Goal: Information Seeking & Learning: Learn about a topic

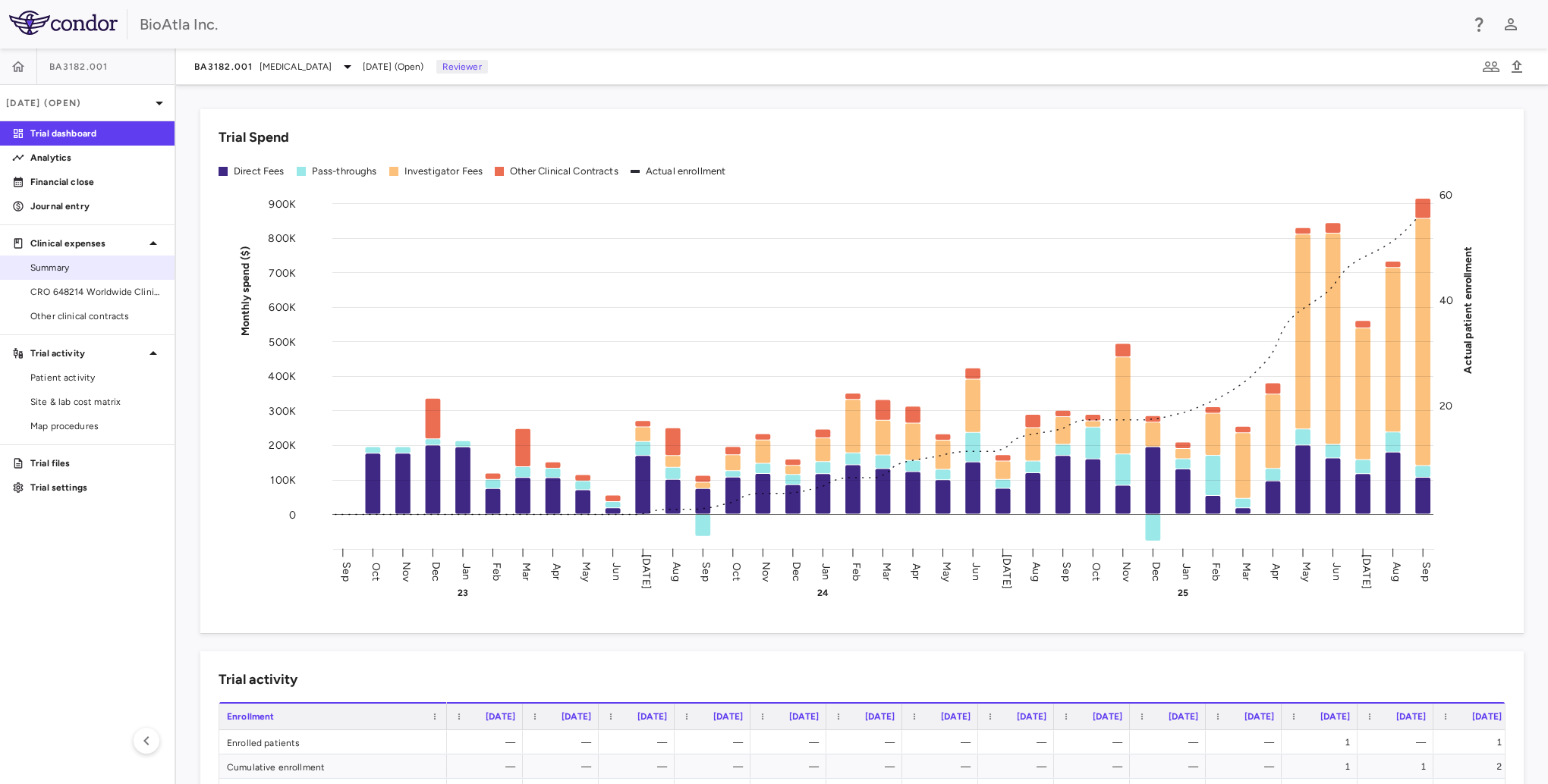
click at [58, 271] on span "Summary" at bounding box center [96, 268] width 132 height 14
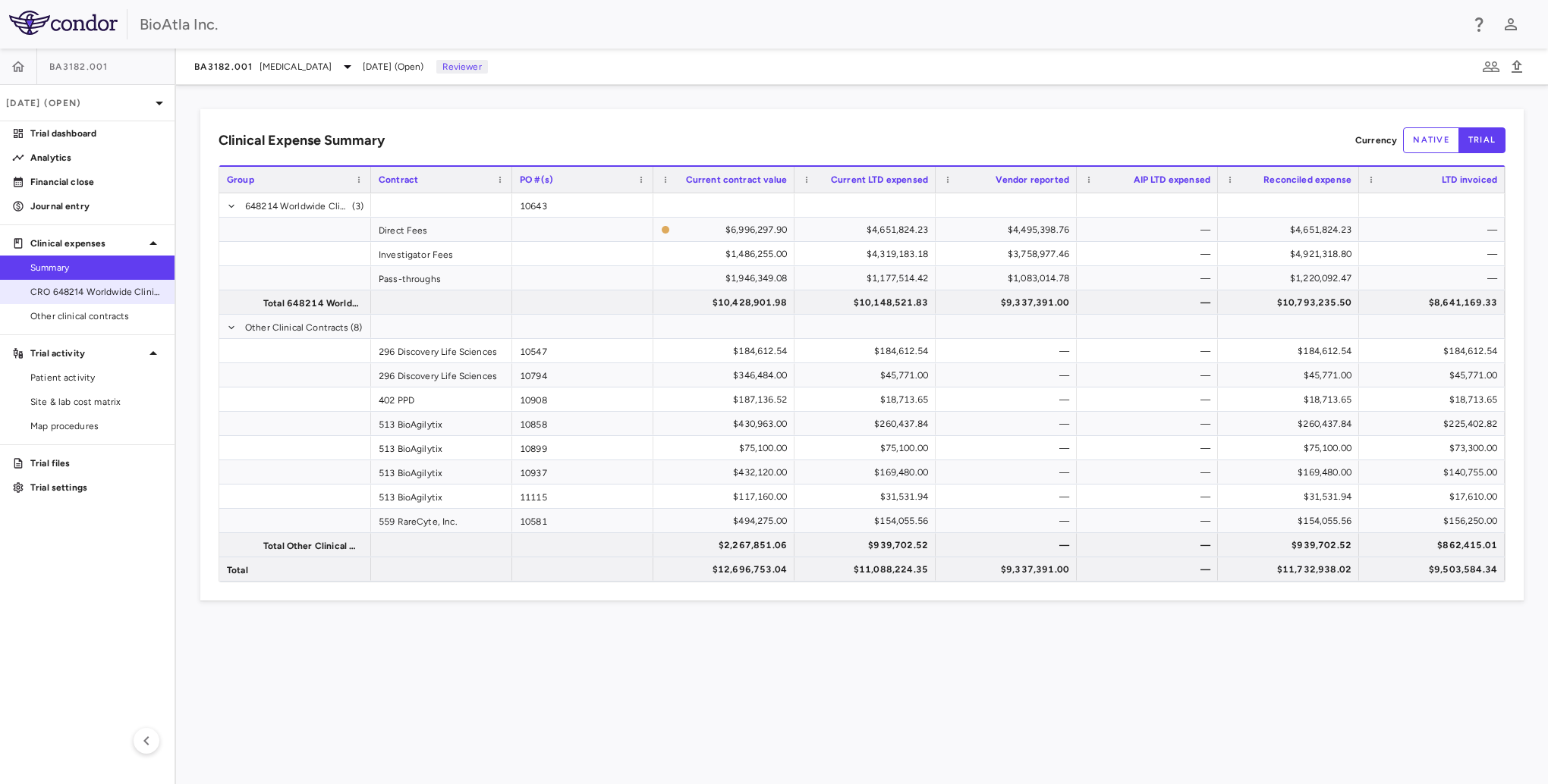
click at [91, 293] on span "CRO 648214 Worldwide Clinical Trials Holdings, Inc." at bounding box center [96, 292] width 132 height 14
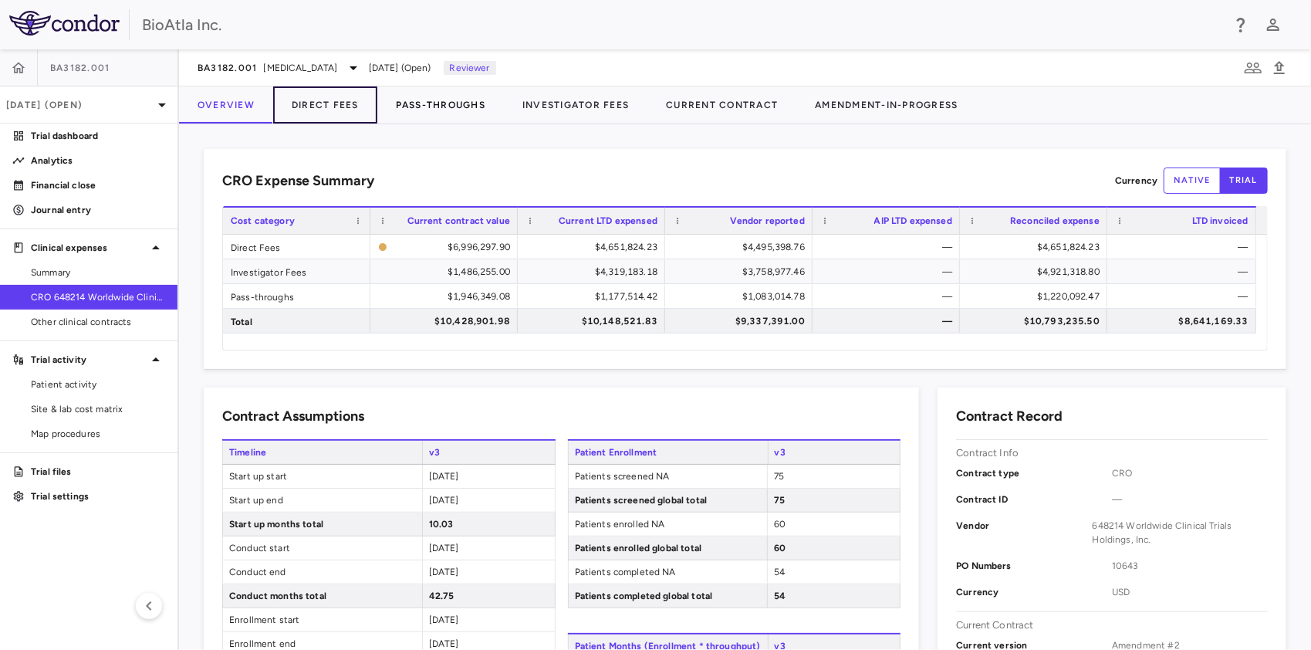
click at [321, 96] on button "Direct Fees" at bounding box center [325, 104] width 104 height 37
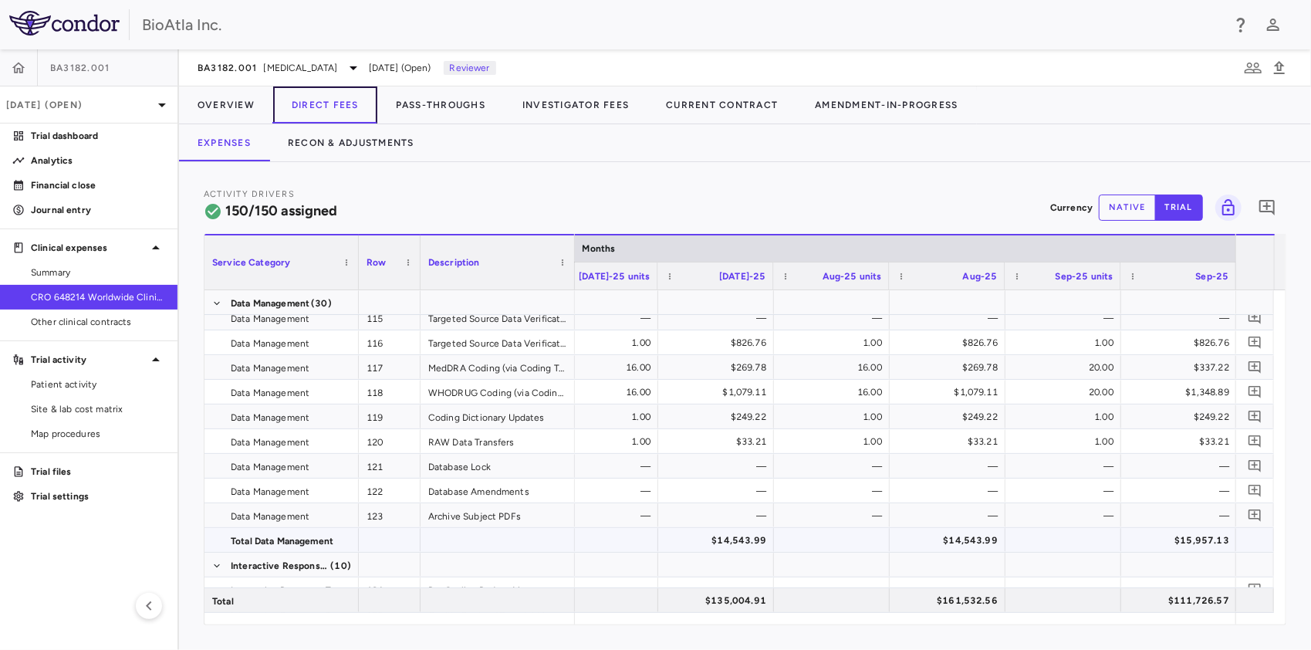
scroll to position [2779, 0]
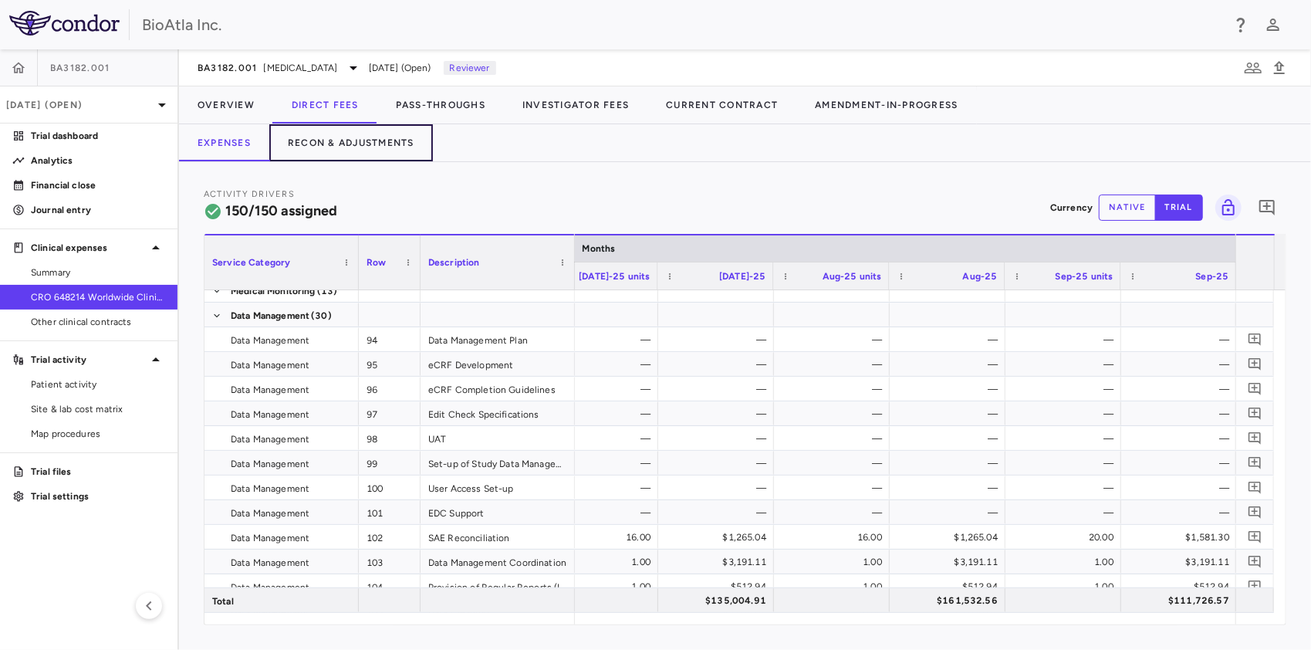
drag, startPoint x: 372, startPoint y: 141, endPoint x: 514, endPoint y: 184, distance: 148.2
click at [372, 141] on button "Recon & Adjustments" at bounding box center [351, 142] width 164 height 37
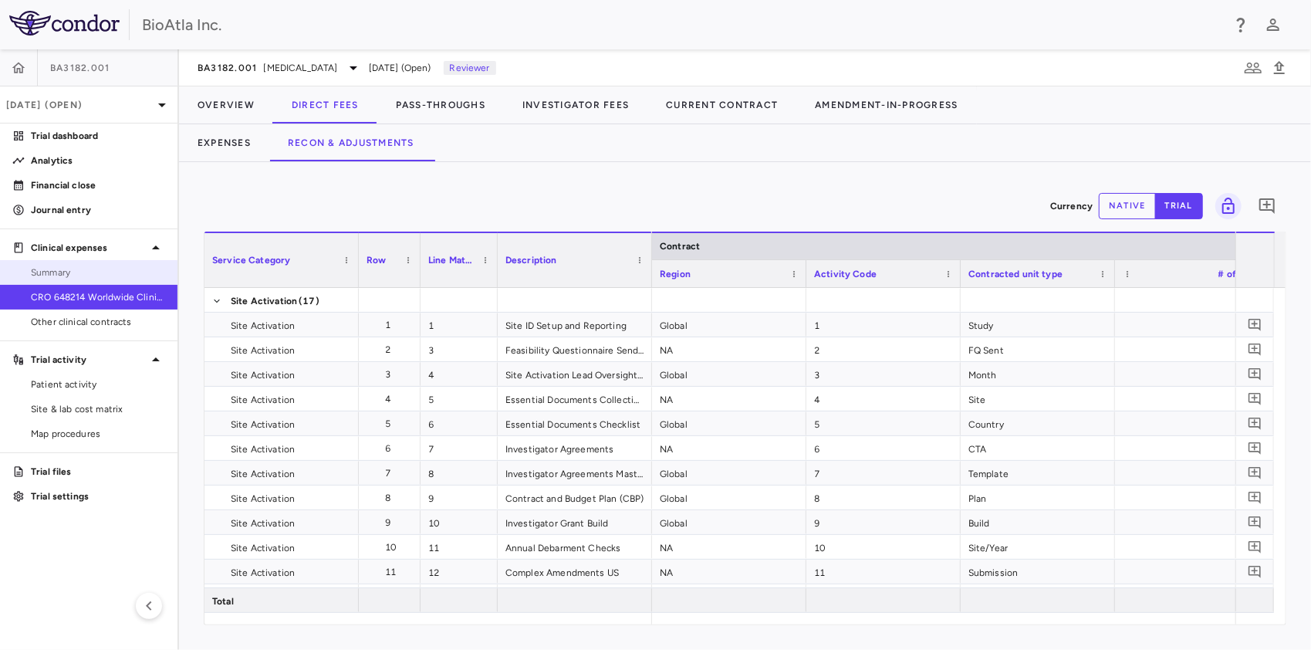
click at [34, 272] on span "Summary" at bounding box center [98, 273] width 134 height 14
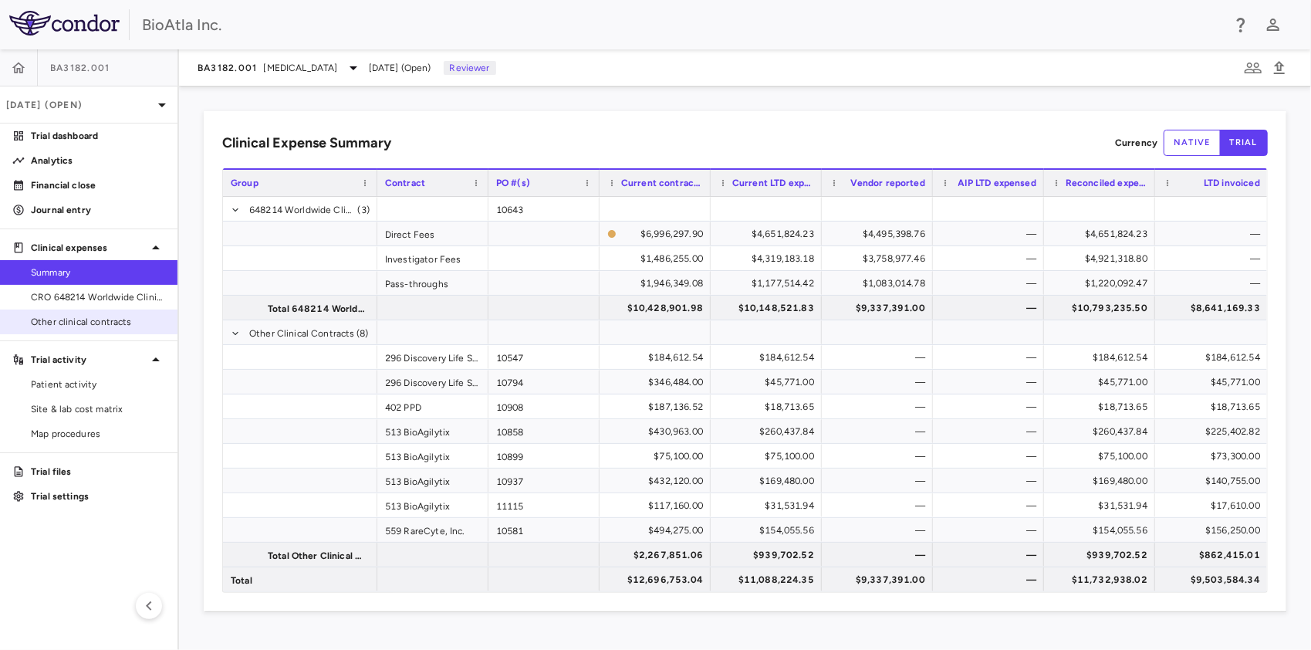
click at [52, 312] on link "Other clinical contracts" at bounding box center [89, 321] width 178 height 23
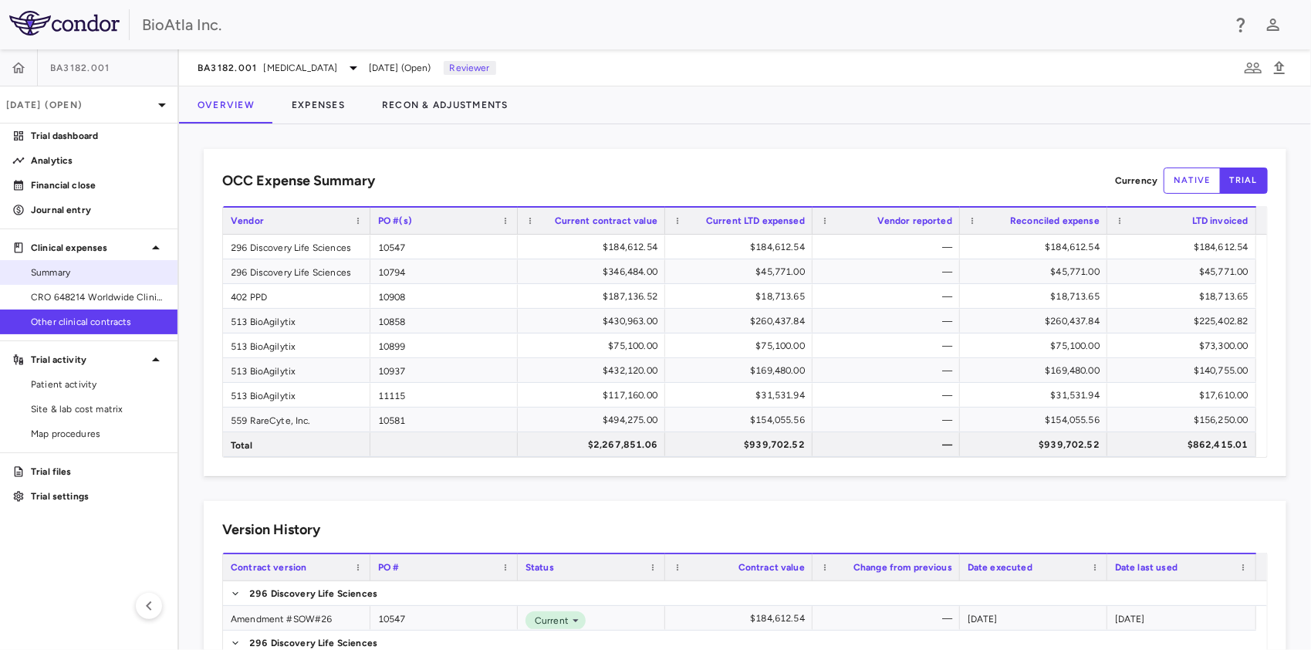
click at [47, 266] on span "Summary" at bounding box center [98, 273] width 134 height 14
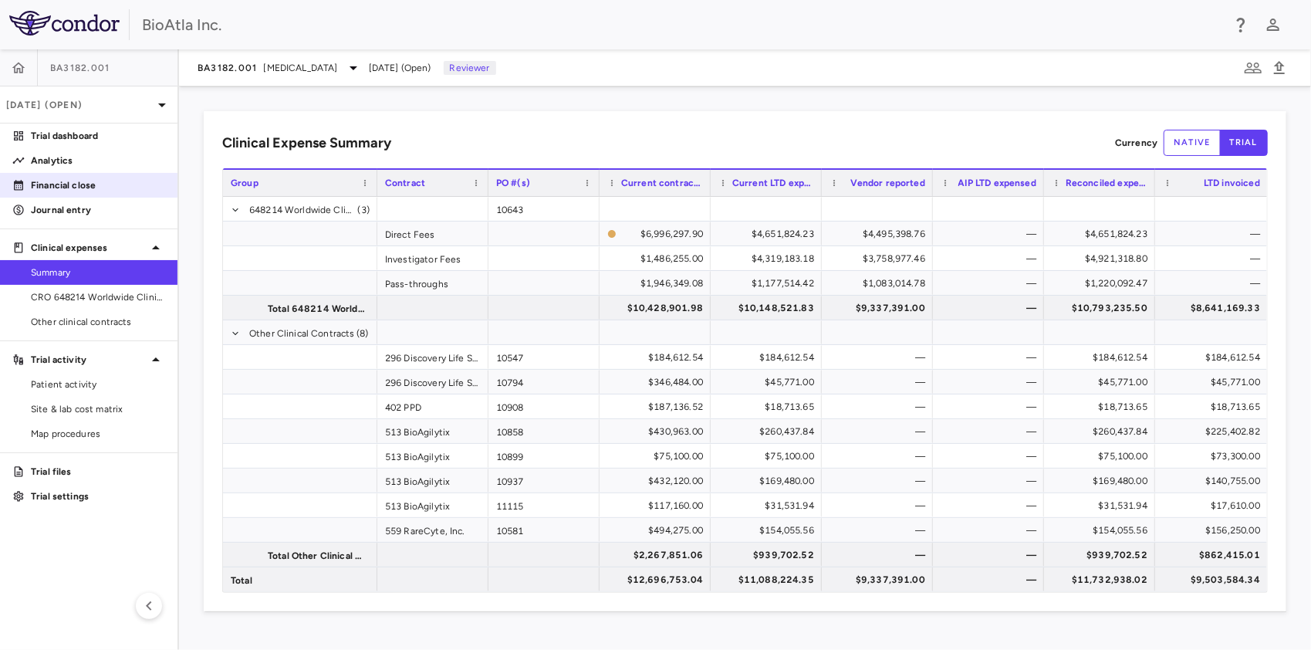
click at [62, 181] on p "Financial close" at bounding box center [98, 185] width 134 height 14
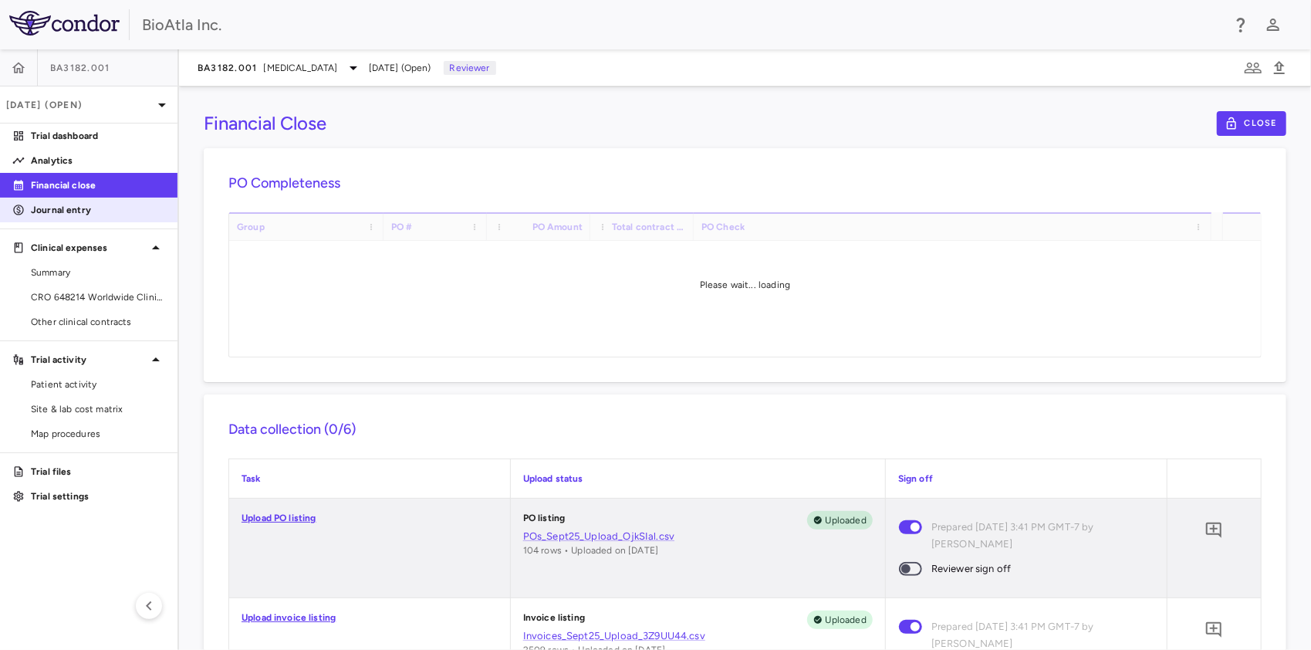
click at [59, 205] on p "Journal entry" at bounding box center [98, 210] width 134 height 14
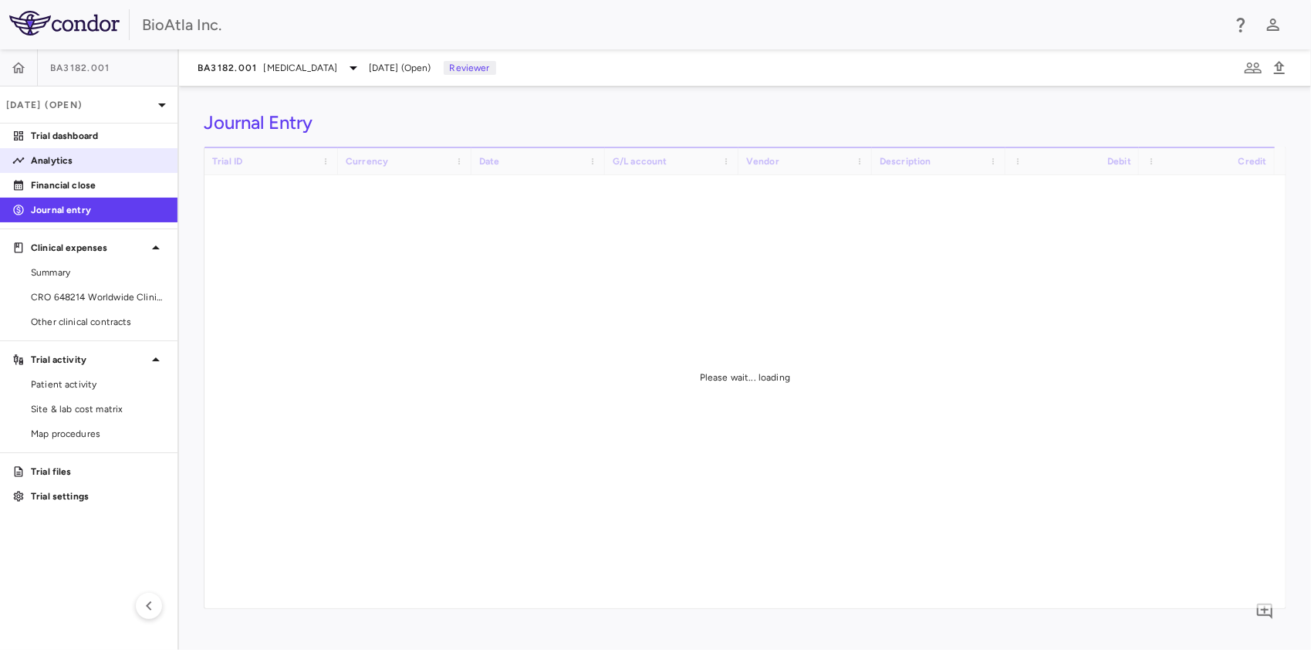
click at [61, 154] on p "Analytics" at bounding box center [98, 161] width 134 height 14
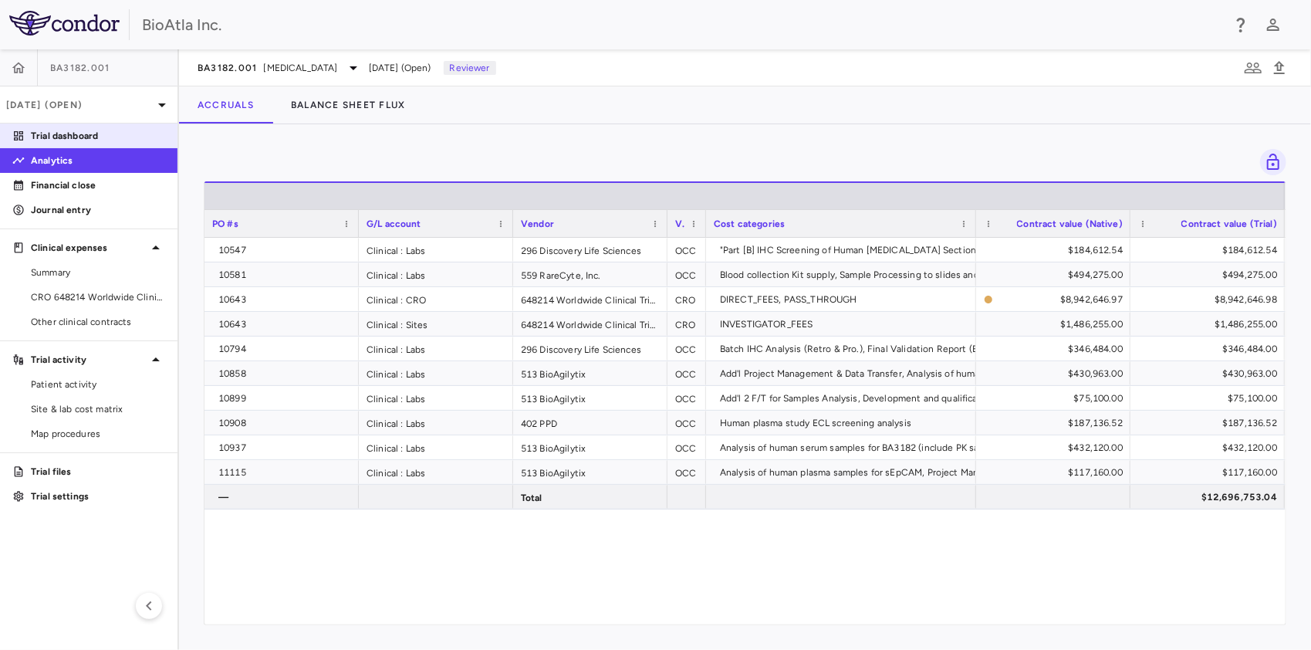
click at [76, 140] on p "Trial dashboard" at bounding box center [98, 136] width 134 height 14
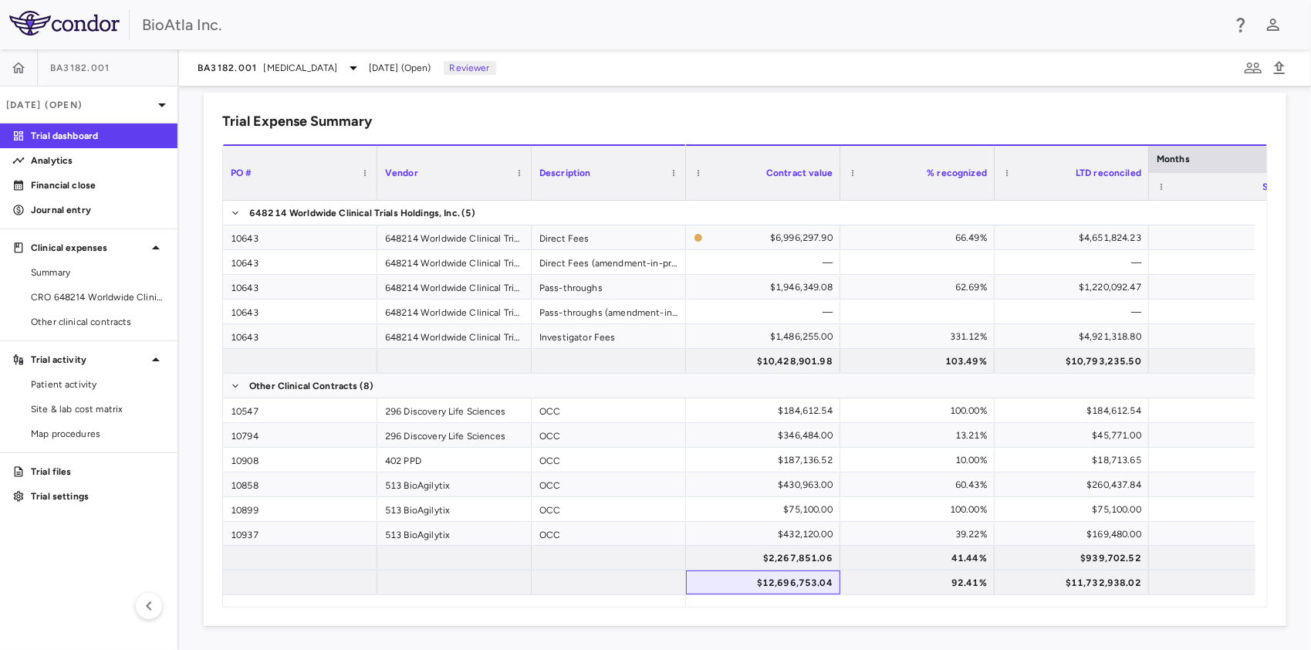
drag, startPoint x: 722, startPoint y: 592, endPoint x: 739, endPoint y: 607, distance: 22.4
click at [783, 594] on div "PO # Vendor Description" at bounding box center [745, 375] width 1044 height 462
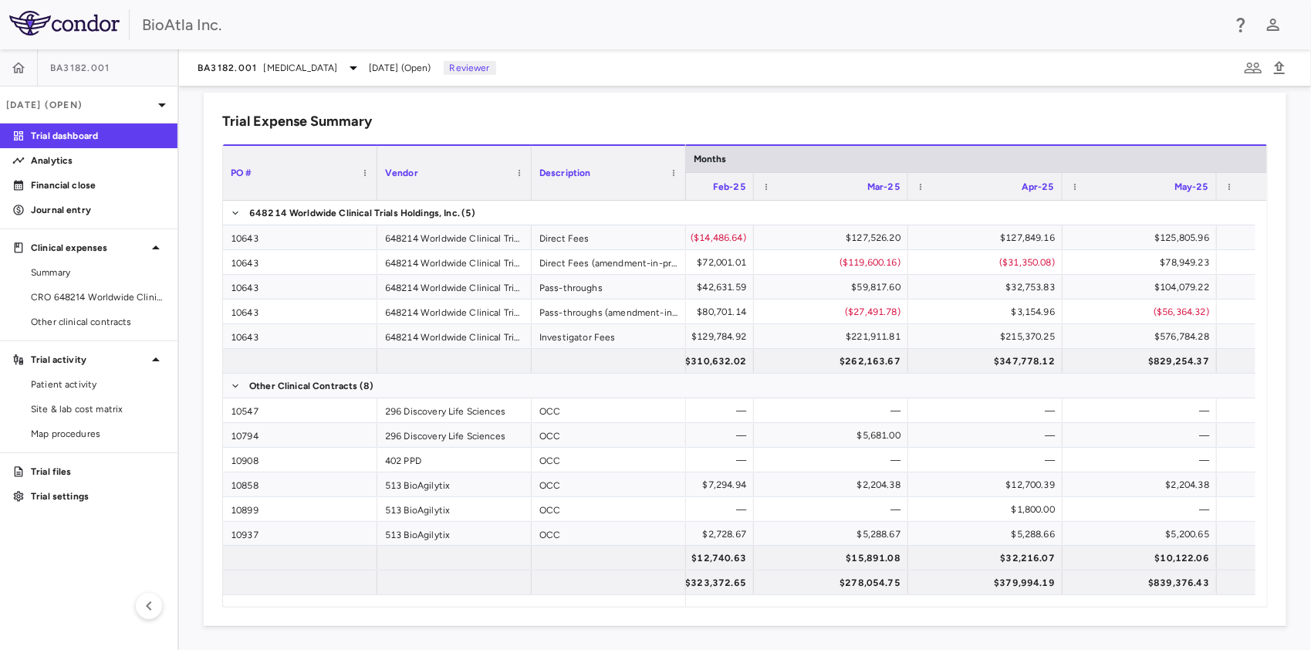
scroll to position [0, 4661]
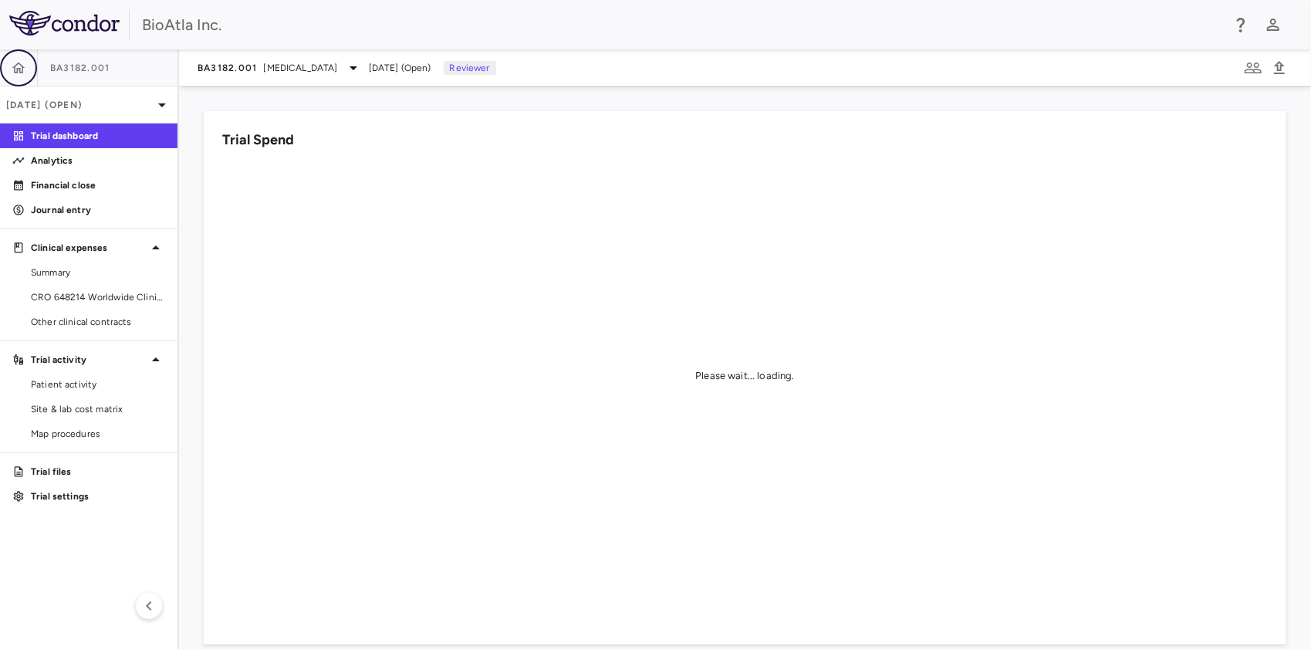
click at [15, 64] on icon "button" at bounding box center [18, 67] width 15 height 15
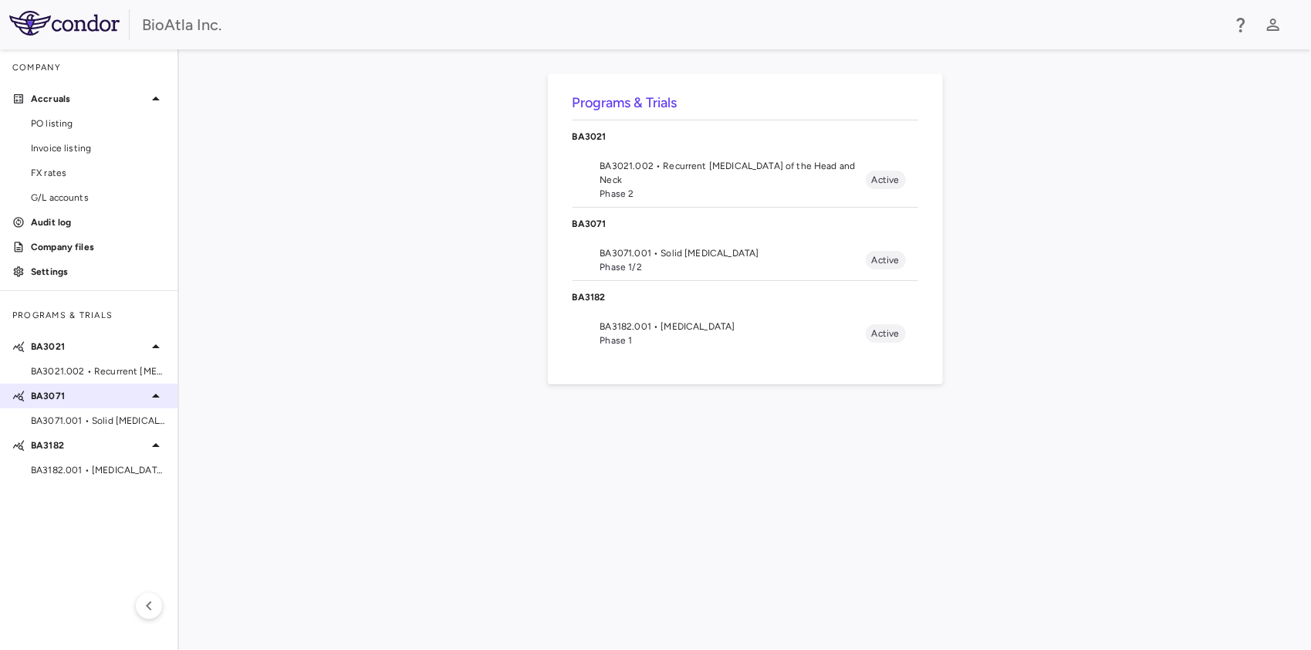
click at [66, 402] on p "BA3071" at bounding box center [89, 396] width 116 height 14
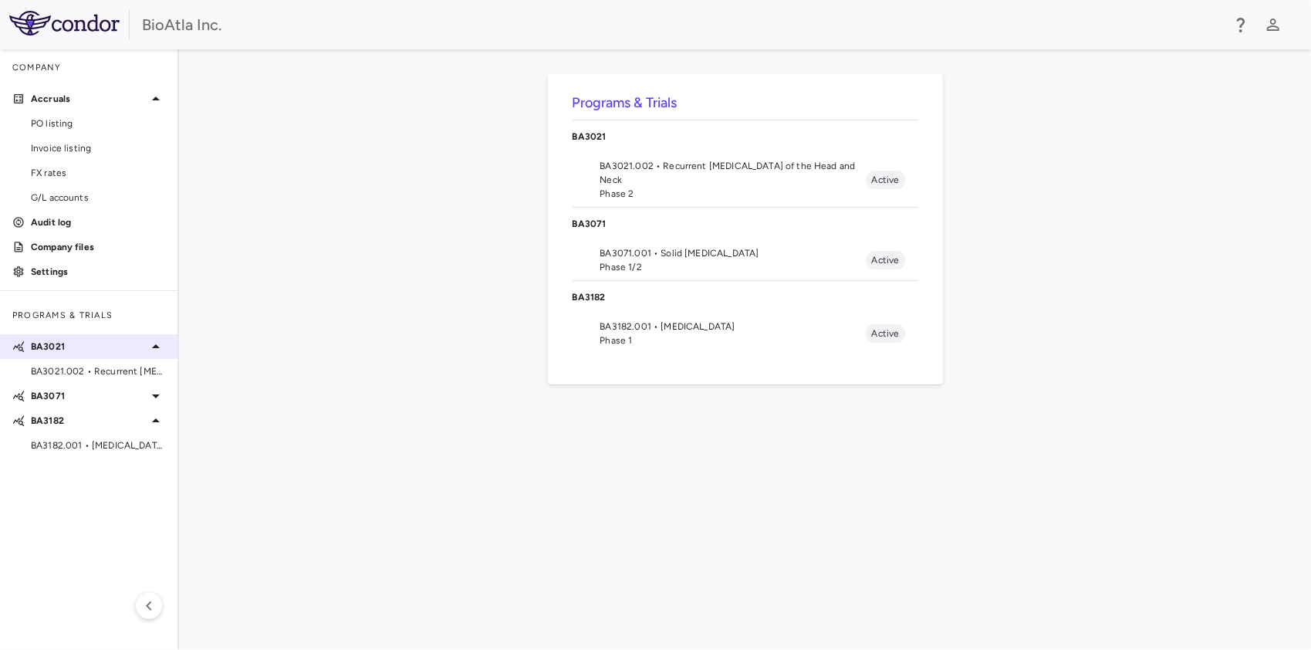
drag, startPoint x: 37, startPoint y: 395, endPoint x: 86, endPoint y: 352, distance: 65.6
click at [38, 395] on p "BA3071" at bounding box center [89, 396] width 116 height 14
click at [622, 260] on span "Phase 1/2" at bounding box center [733, 267] width 266 height 14
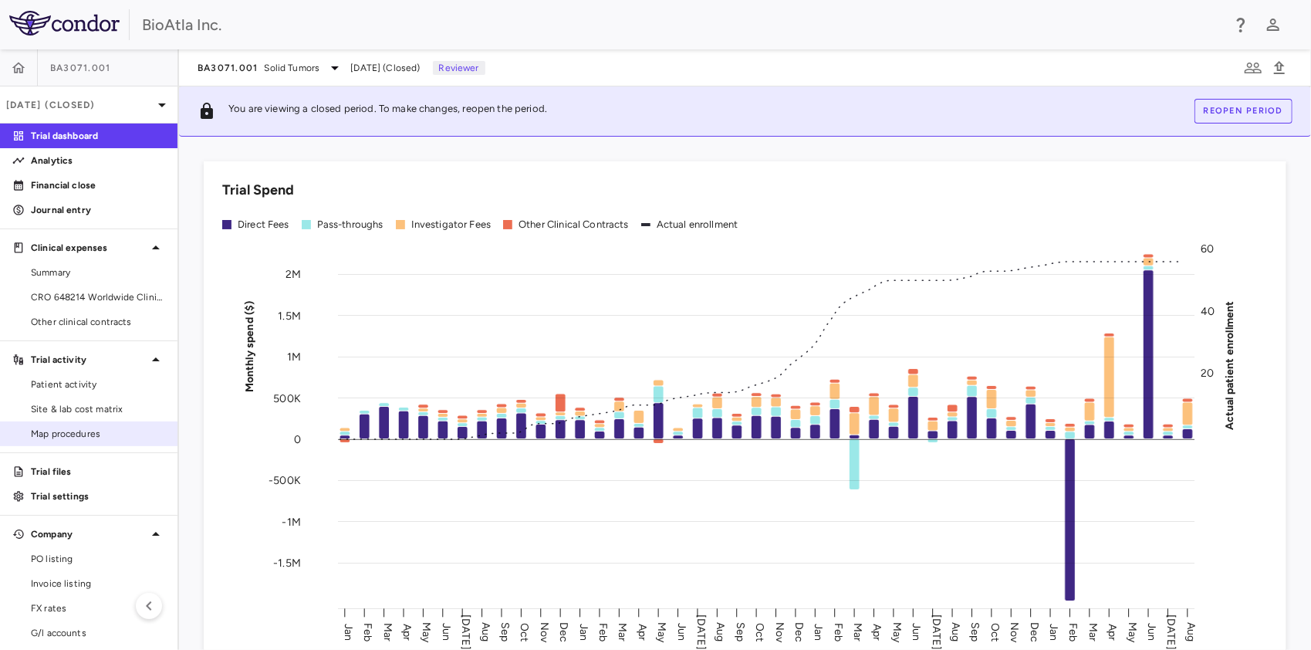
scroll to position [56, 0]
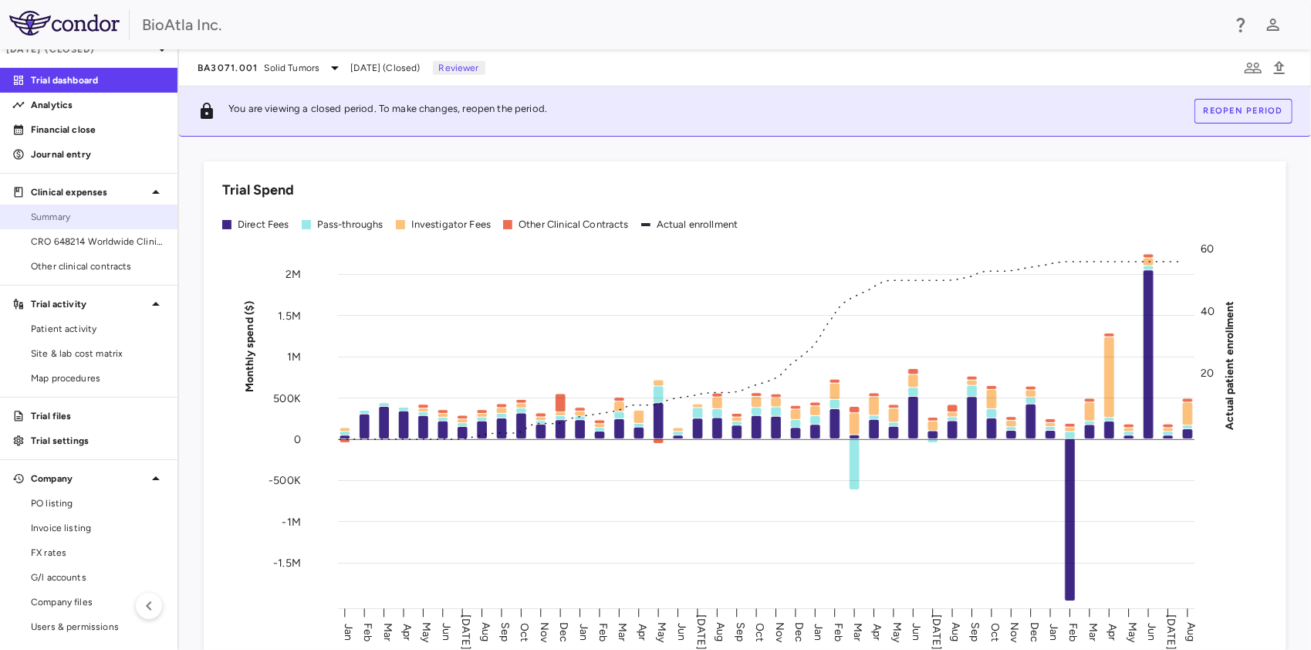
click at [57, 215] on span "Summary" at bounding box center [98, 217] width 134 height 14
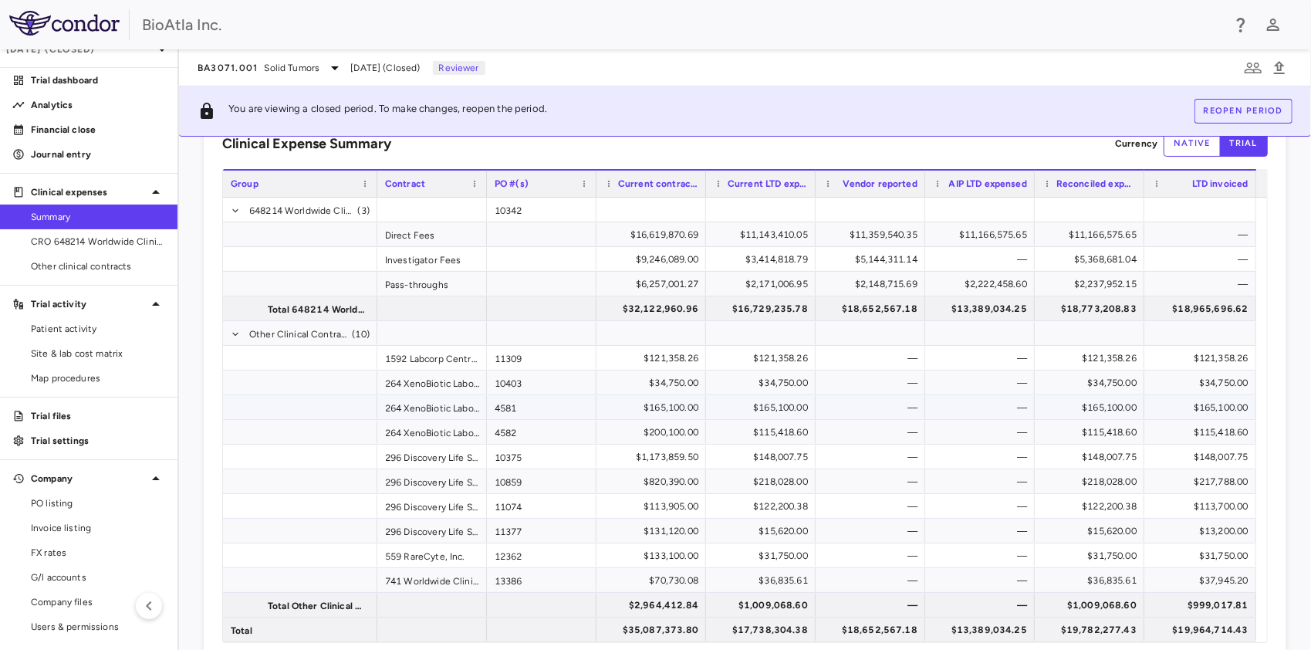
scroll to position [85, 0]
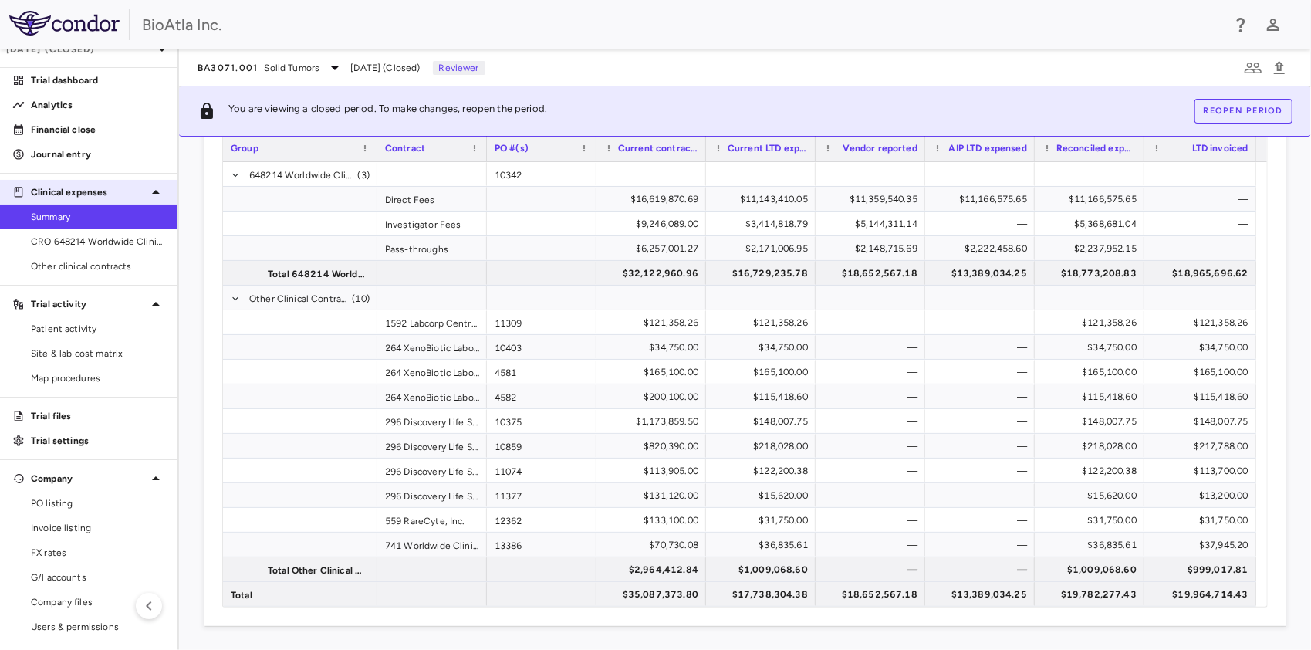
click at [85, 195] on p "Clinical expenses" at bounding box center [89, 192] width 116 height 14
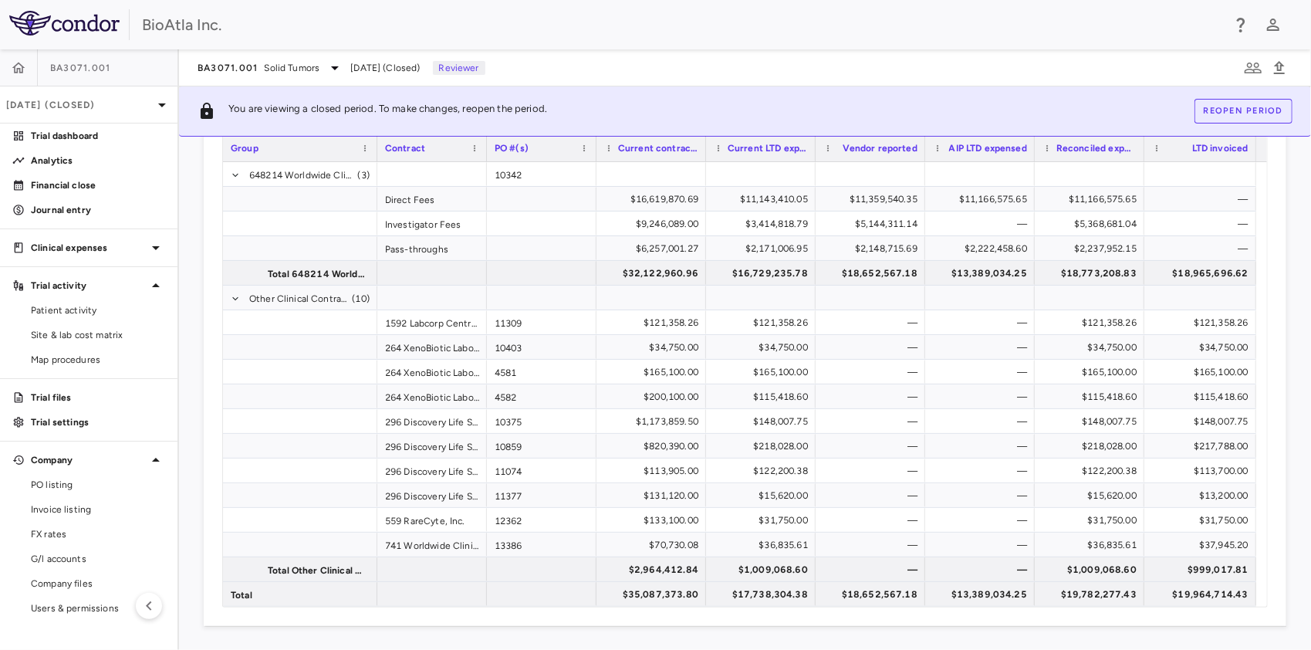
scroll to position [0, 0]
click at [156, 246] on icon at bounding box center [156, 248] width 8 height 4
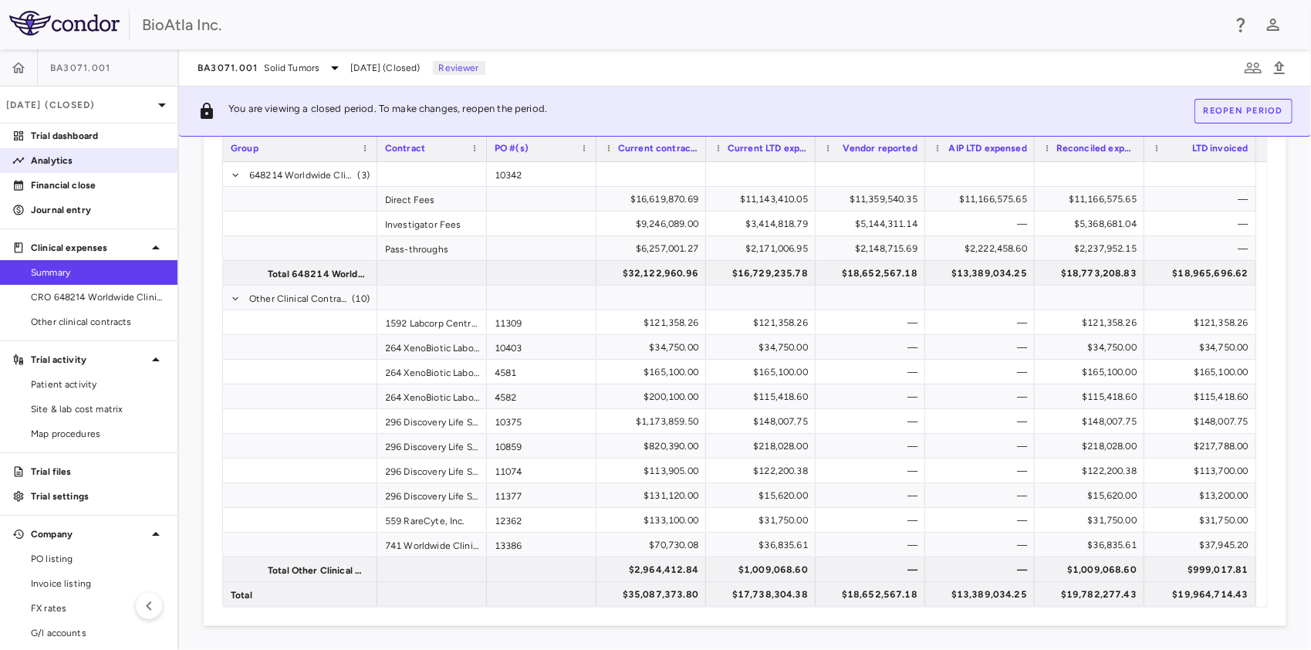
click at [66, 154] on p "Analytics" at bounding box center [98, 161] width 134 height 14
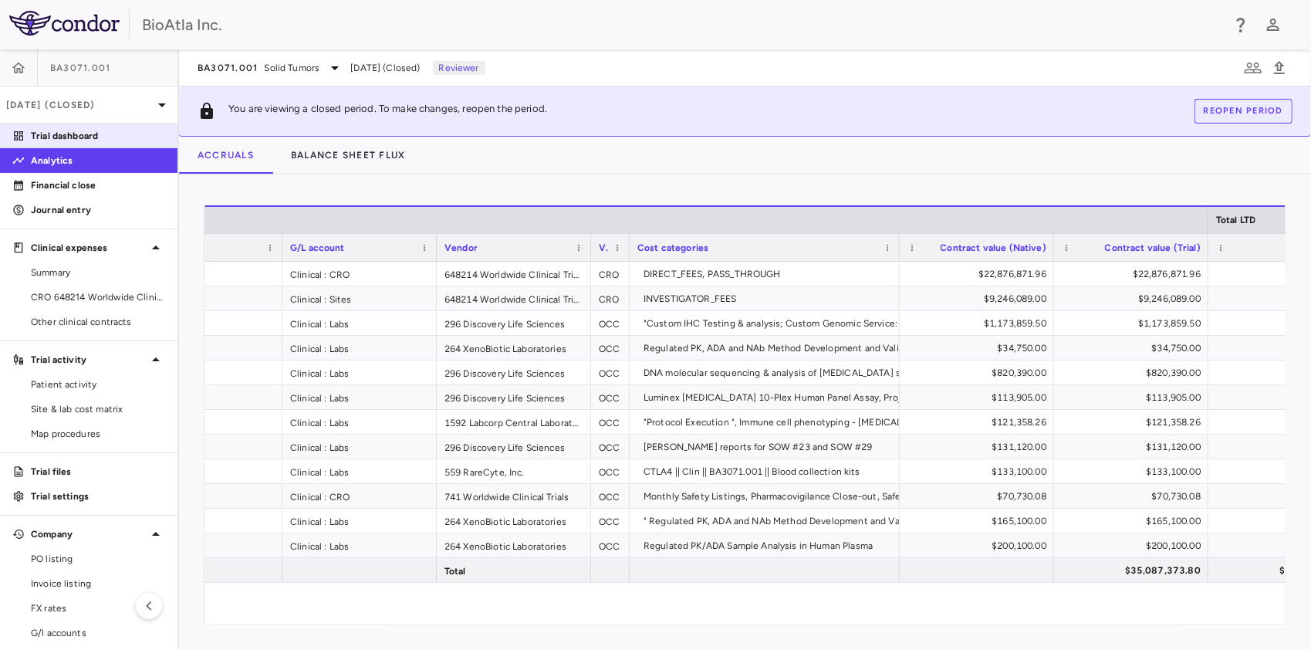
click at [91, 138] on p "Trial dashboard" at bounding box center [98, 136] width 134 height 14
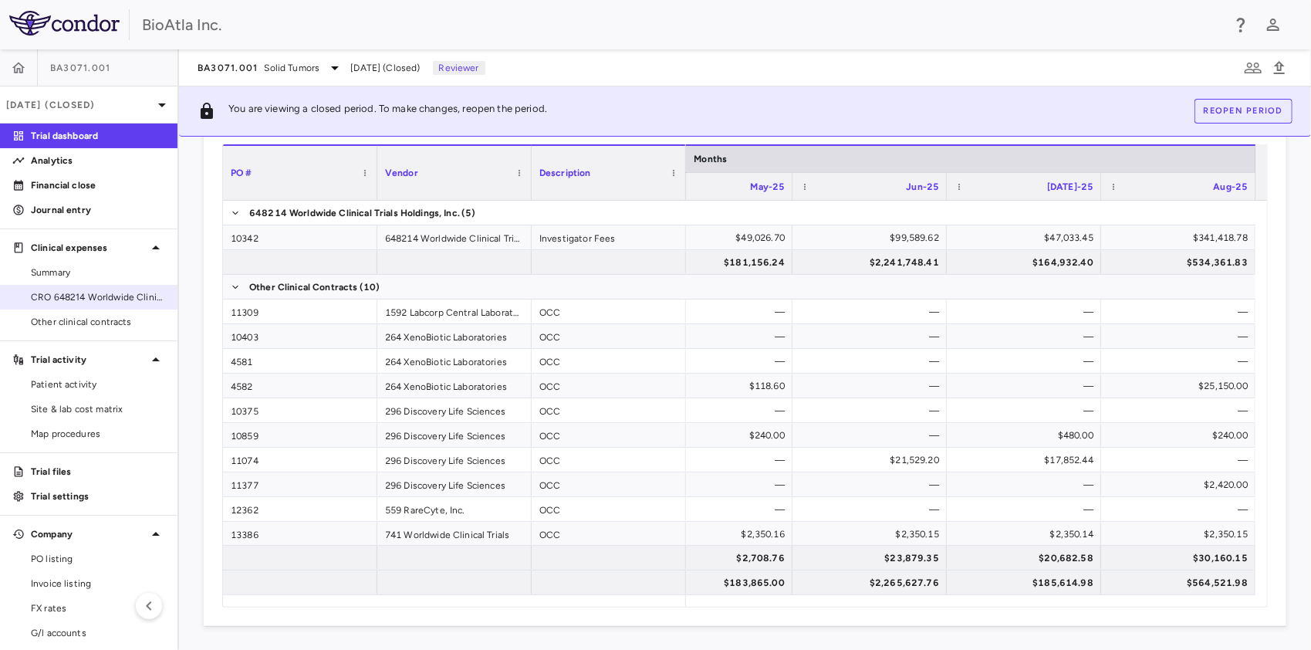
click at [65, 290] on span "CRO 648214 Worldwide Clinical Trials Holdings, Inc." at bounding box center [98, 297] width 134 height 14
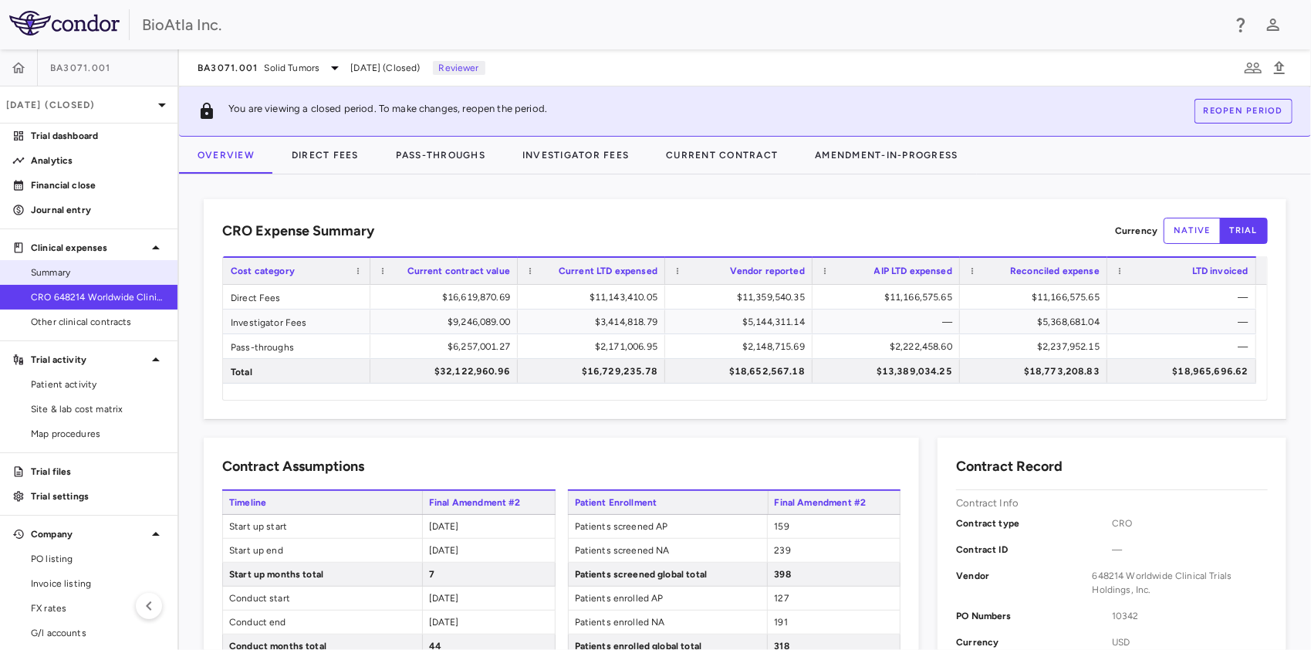
click at [58, 272] on span "Summary" at bounding box center [98, 273] width 134 height 14
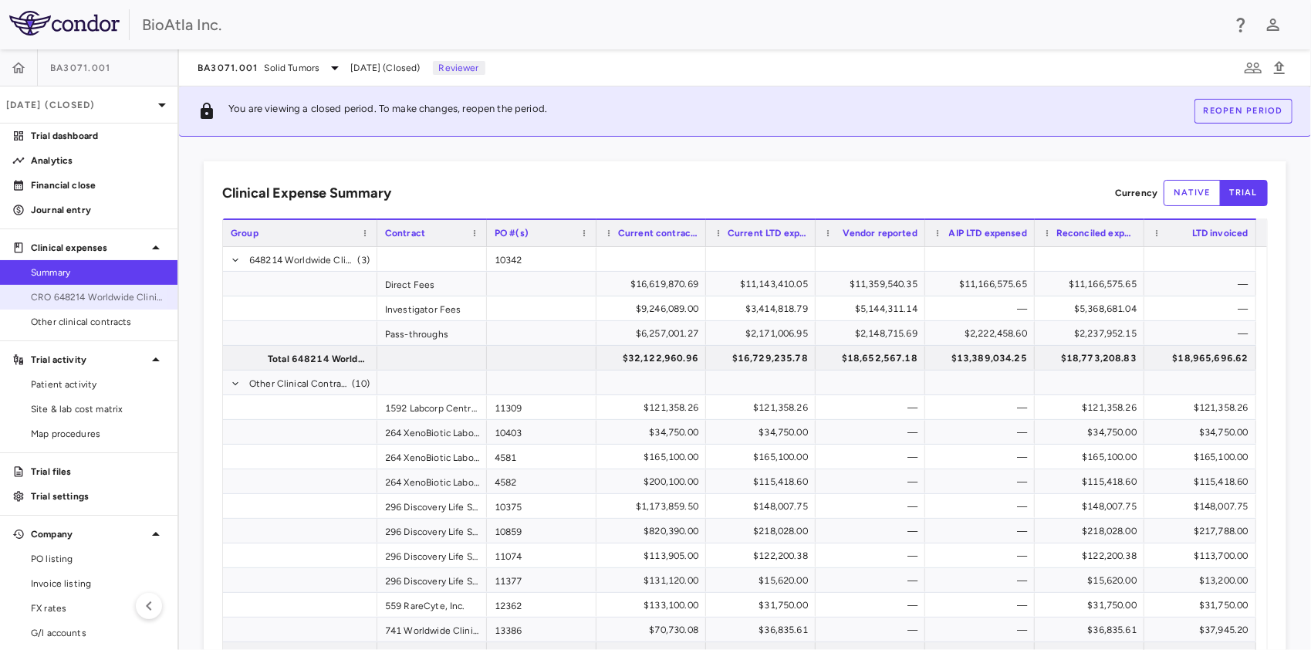
click at [74, 292] on span "CRO 648214 Worldwide Clinical Trials Holdings, Inc." at bounding box center [98, 297] width 134 height 14
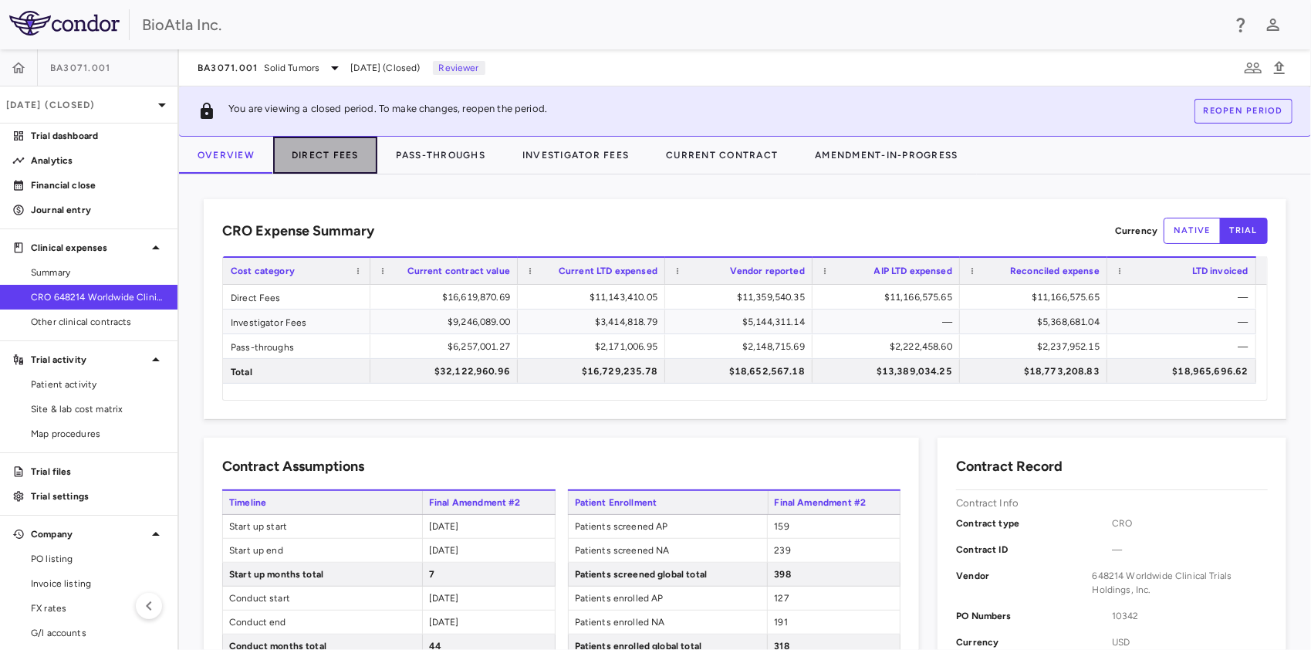
click at [355, 156] on button "Direct Fees" at bounding box center [325, 155] width 104 height 37
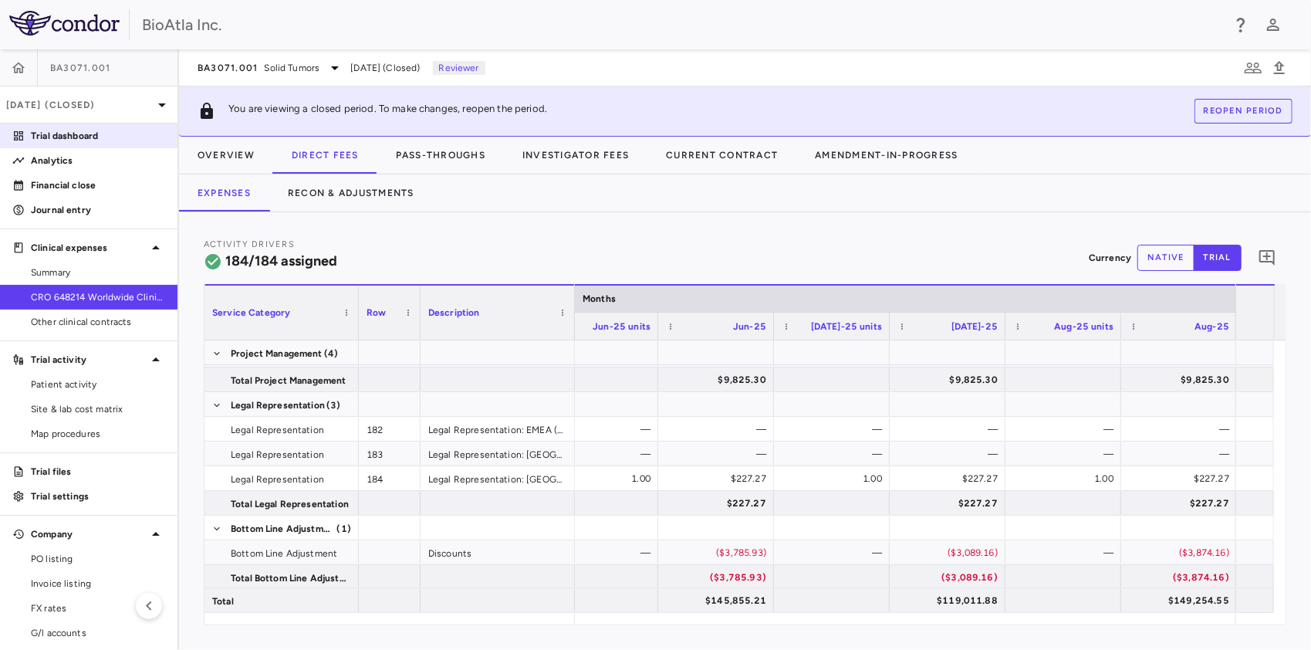
click at [72, 134] on p "Trial dashboard" at bounding box center [98, 136] width 134 height 14
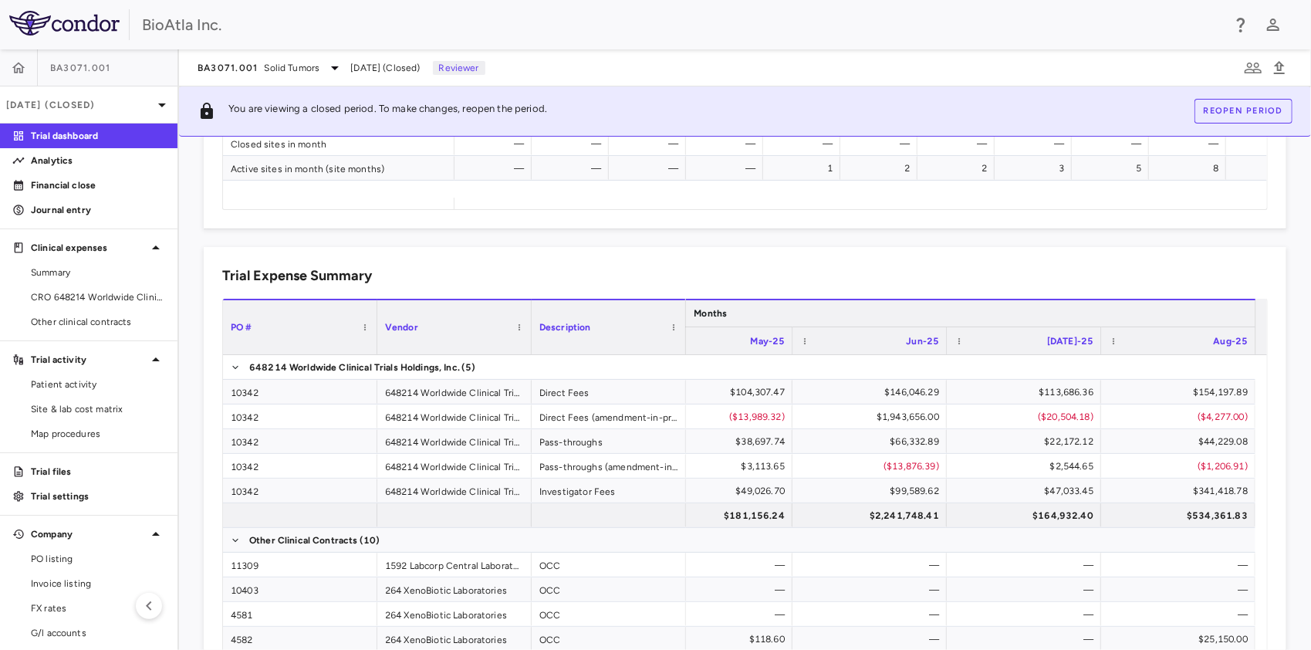
scroll to position [1054, 0]
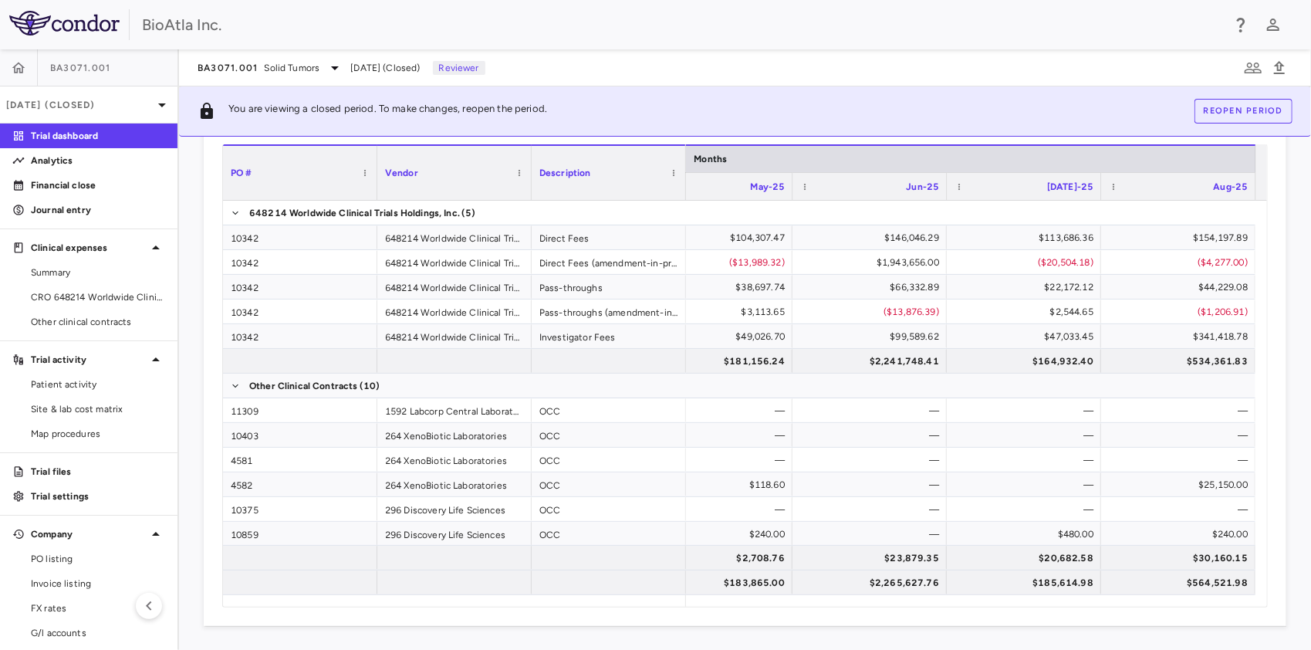
click at [67, 66] on span "BA3071.001" at bounding box center [80, 68] width 61 height 12
click at [22, 69] on icon "button" at bounding box center [18, 67] width 13 height 11
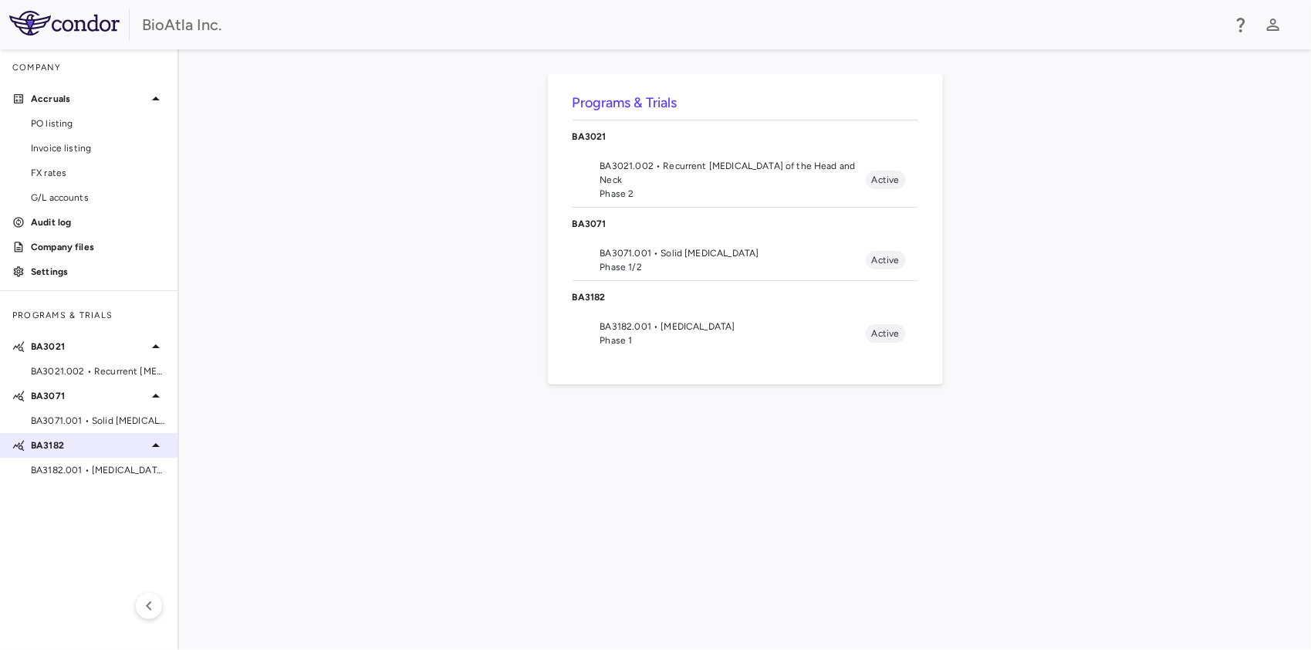
click at [66, 451] on p "BA3182" at bounding box center [89, 445] width 116 height 14
click at [49, 449] on p "BA3182" at bounding box center [89, 445] width 116 height 14
click at [69, 444] on p "BA3182" at bounding box center [89, 445] width 116 height 14
click at [52, 448] on p "BA3182" at bounding box center [89, 445] width 116 height 14
click at [624, 328] on span "BA3182.001 • [MEDICAL_DATA]" at bounding box center [733, 327] width 266 height 14
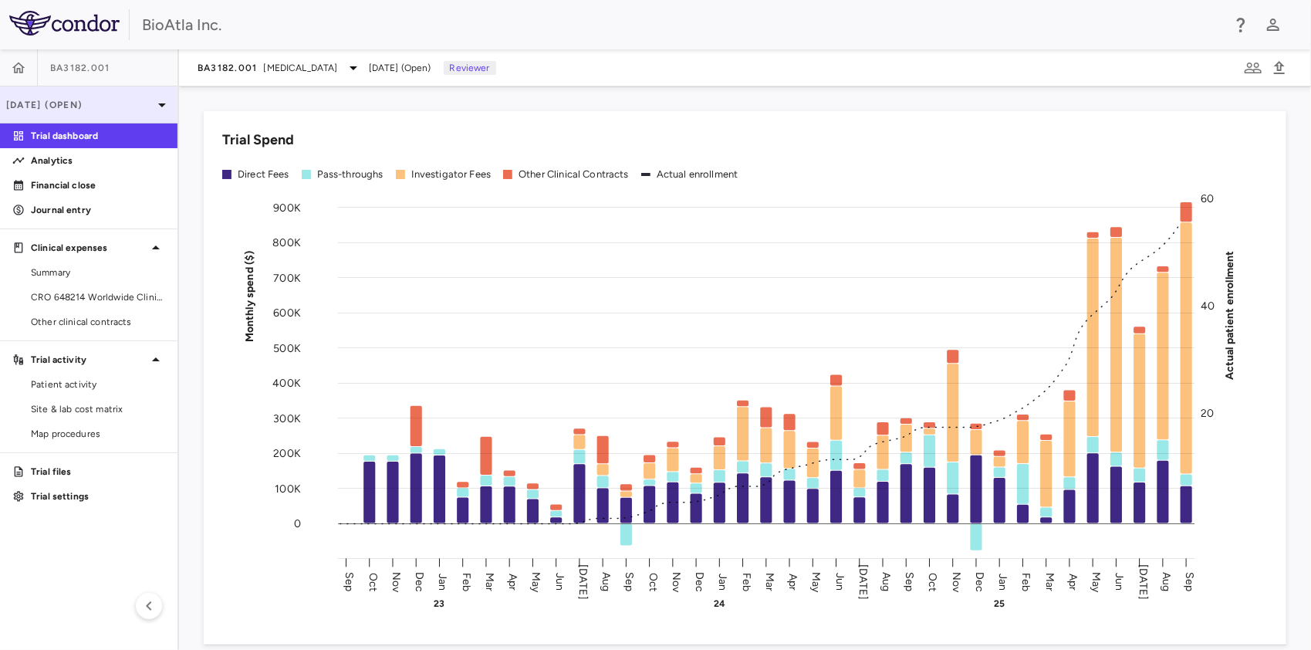
click at [119, 107] on p "[DATE] (Open)" at bounding box center [79, 105] width 147 height 14
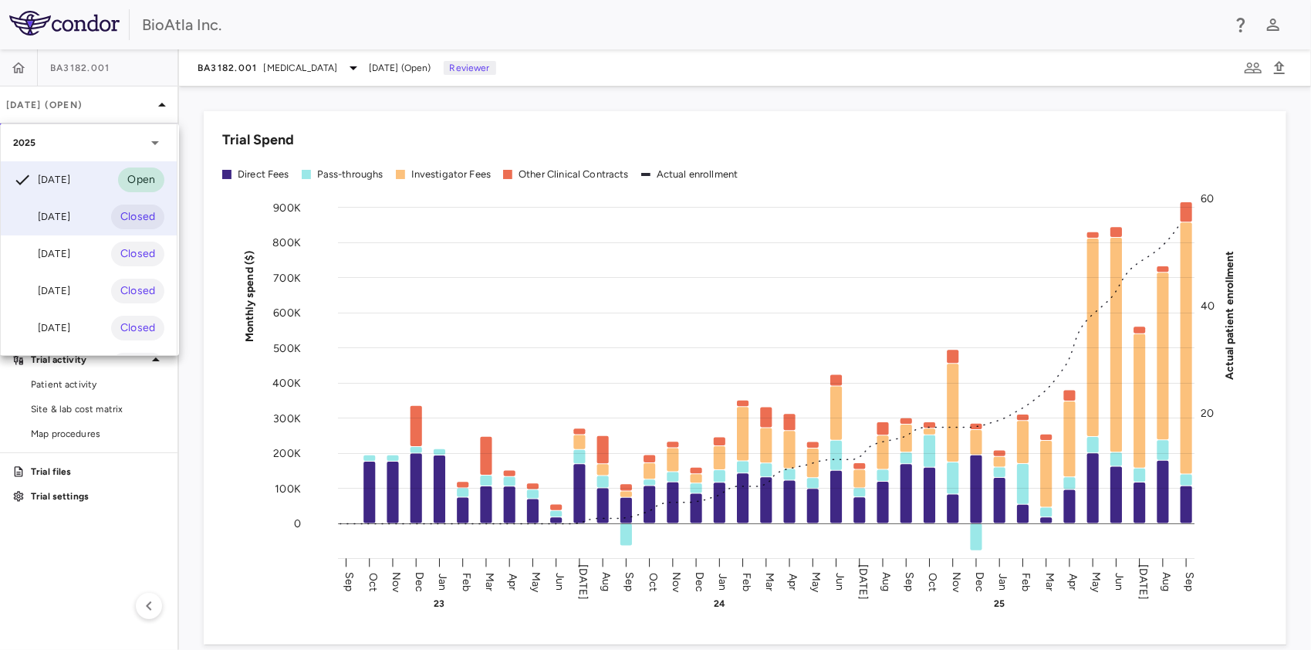
click at [70, 216] on div "[DATE]" at bounding box center [41, 217] width 57 height 19
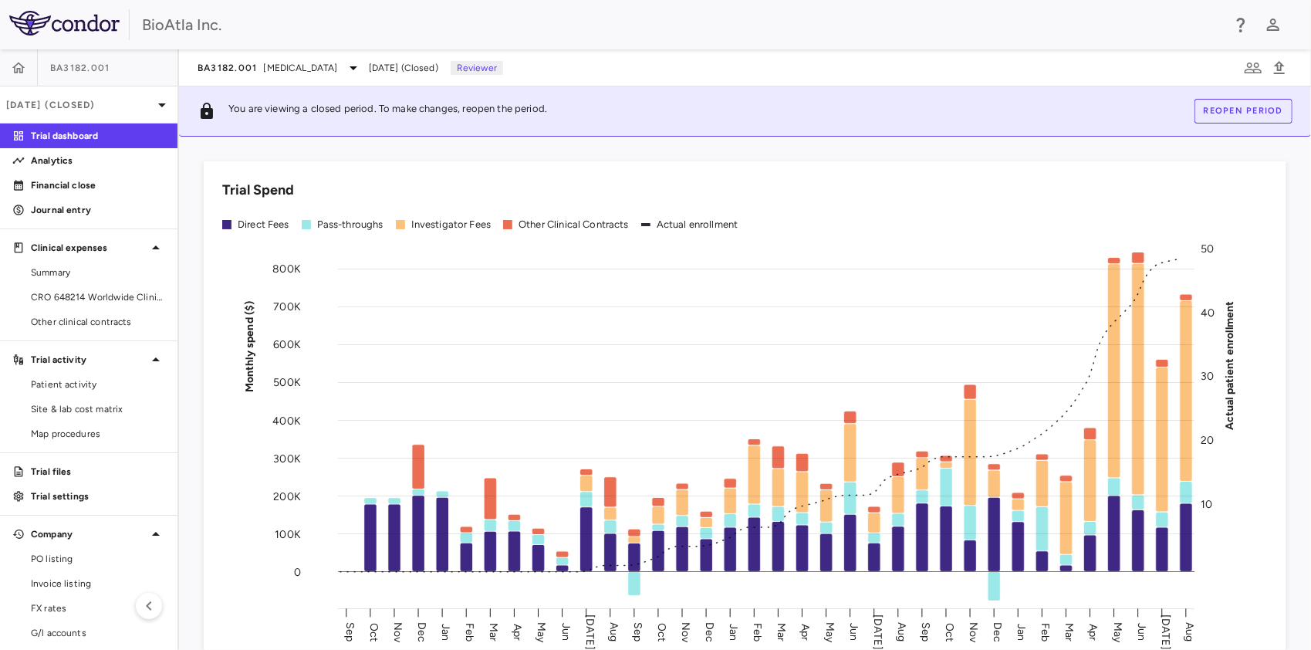
scroll to position [56, 0]
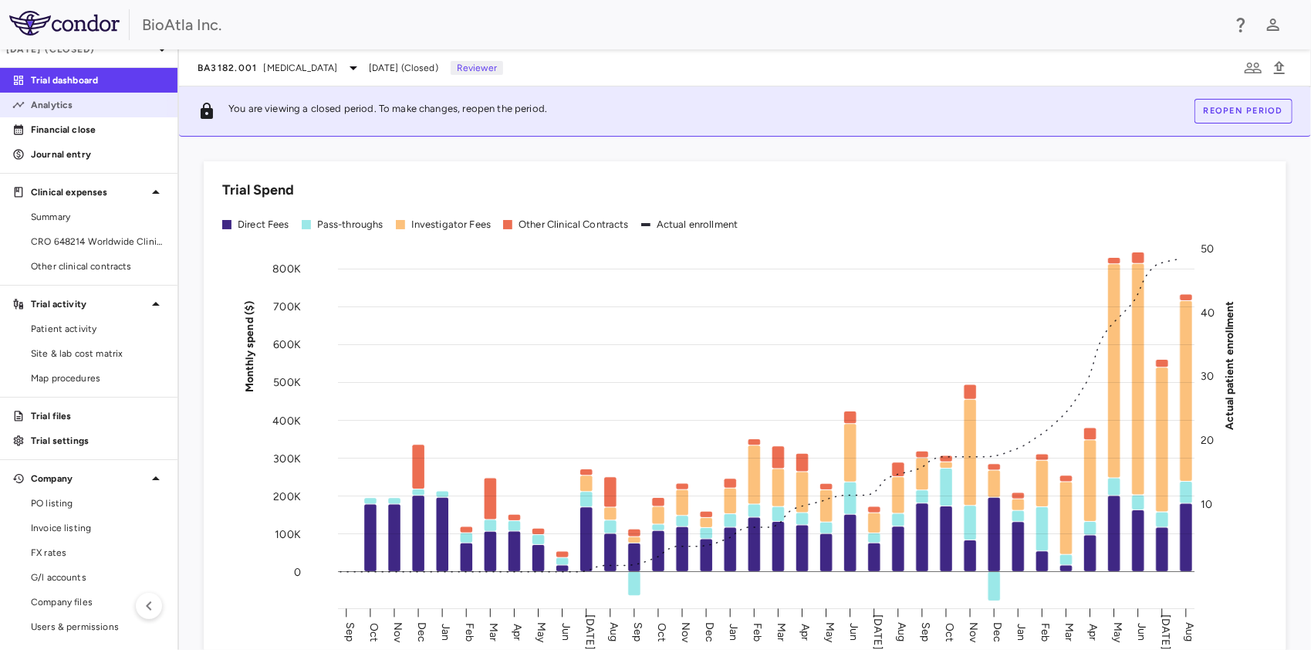
click at [73, 105] on p "Analytics" at bounding box center [98, 105] width 134 height 14
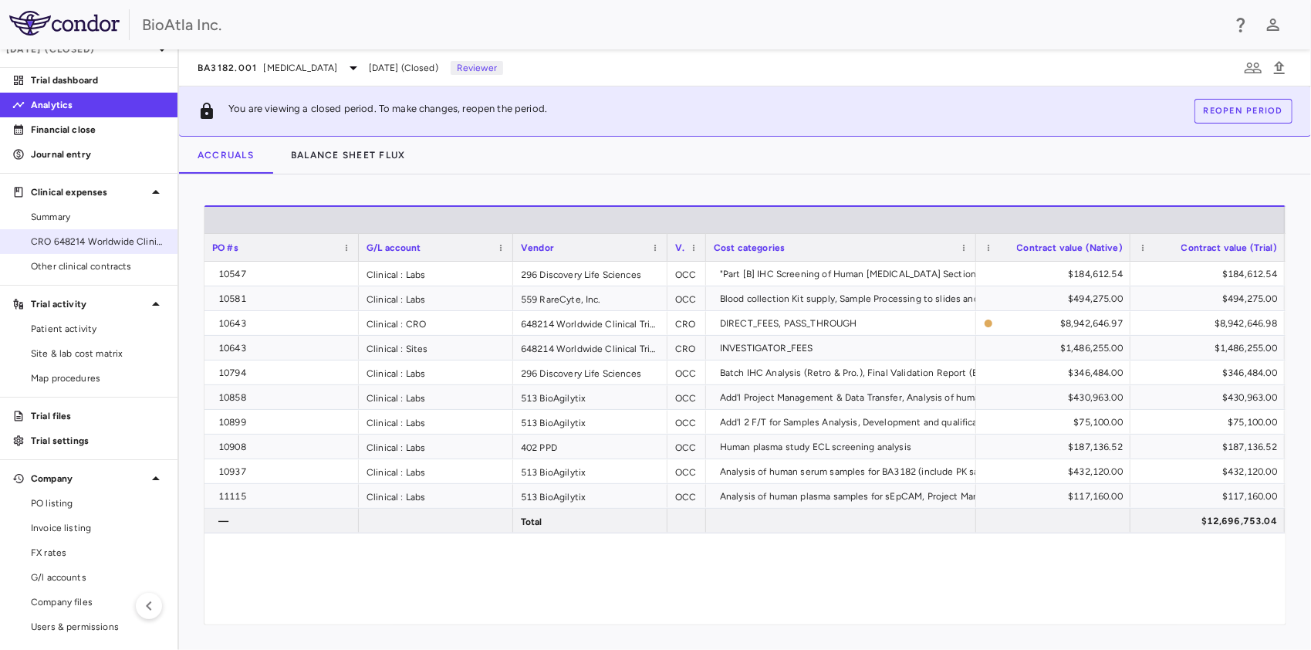
click at [60, 242] on span "CRO 648214 Worldwide Clinical Trials Holdings, Inc." at bounding box center [98, 242] width 134 height 14
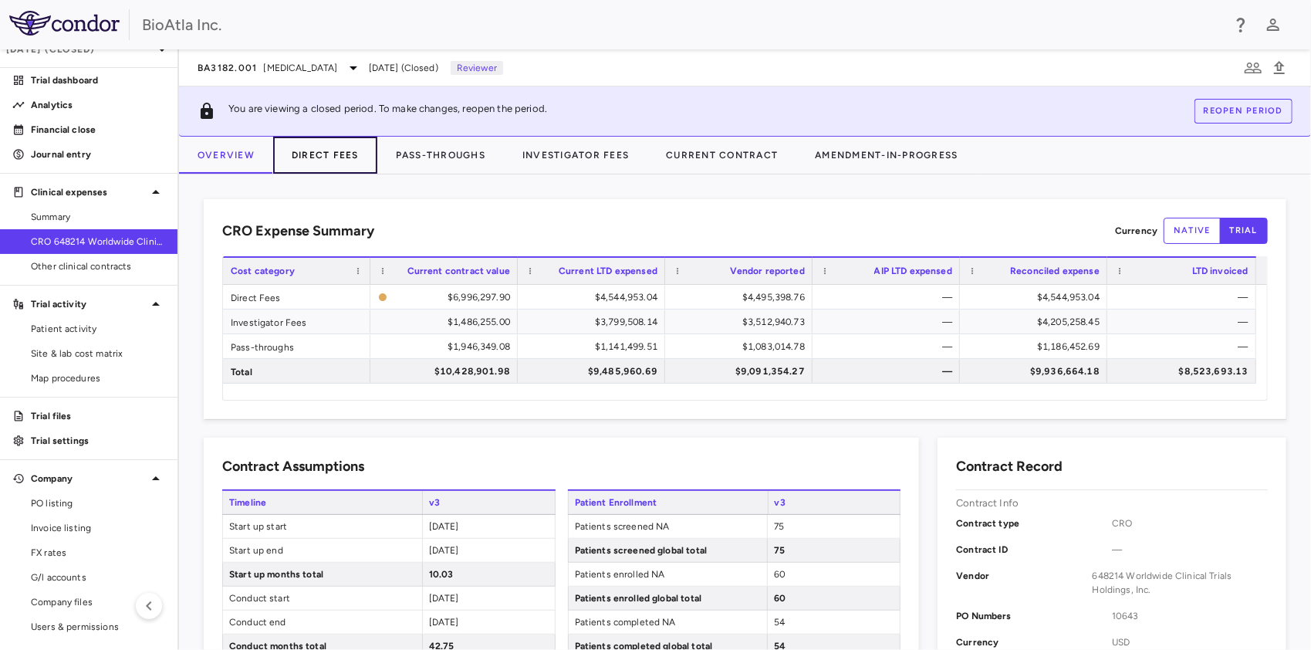
click at [327, 150] on button "Direct Fees" at bounding box center [325, 155] width 104 height 37
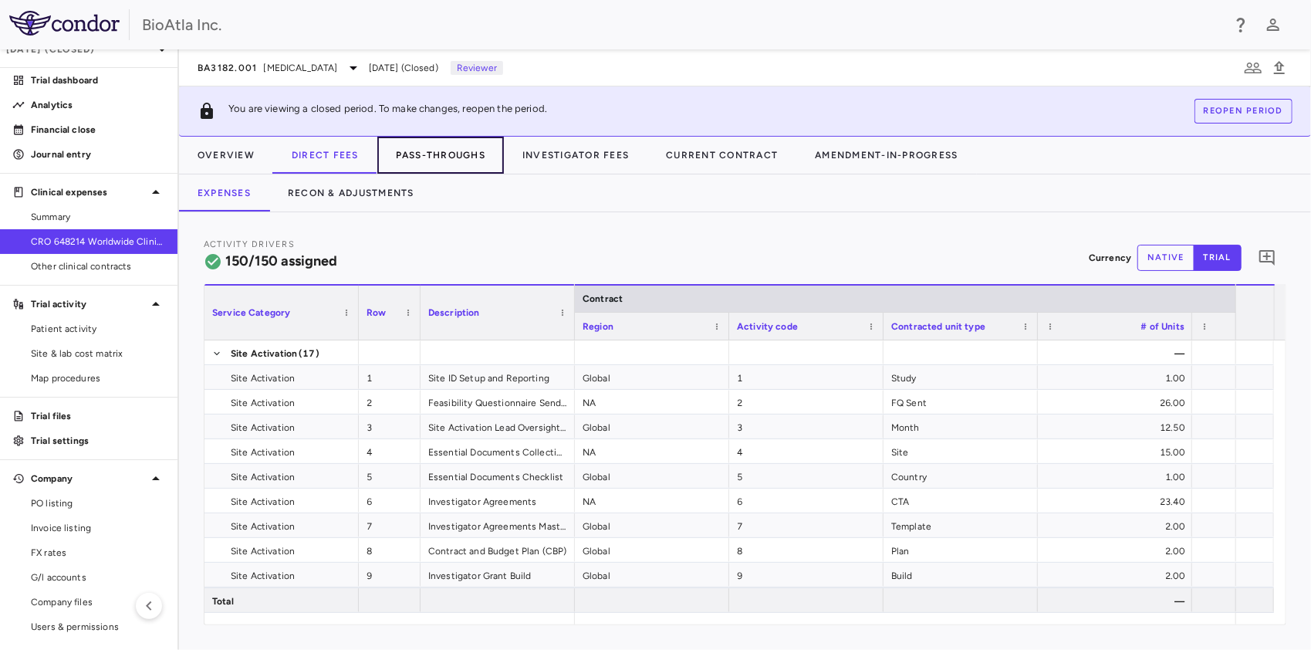
drag, startPoint x: 428, startPoint y: 157, endPoint x: 421, endPoint y: 164, distance: 9.3
click at [428, 161] on button "Pass-Throughs" at bounding box center [440, 155] width 127 height 37
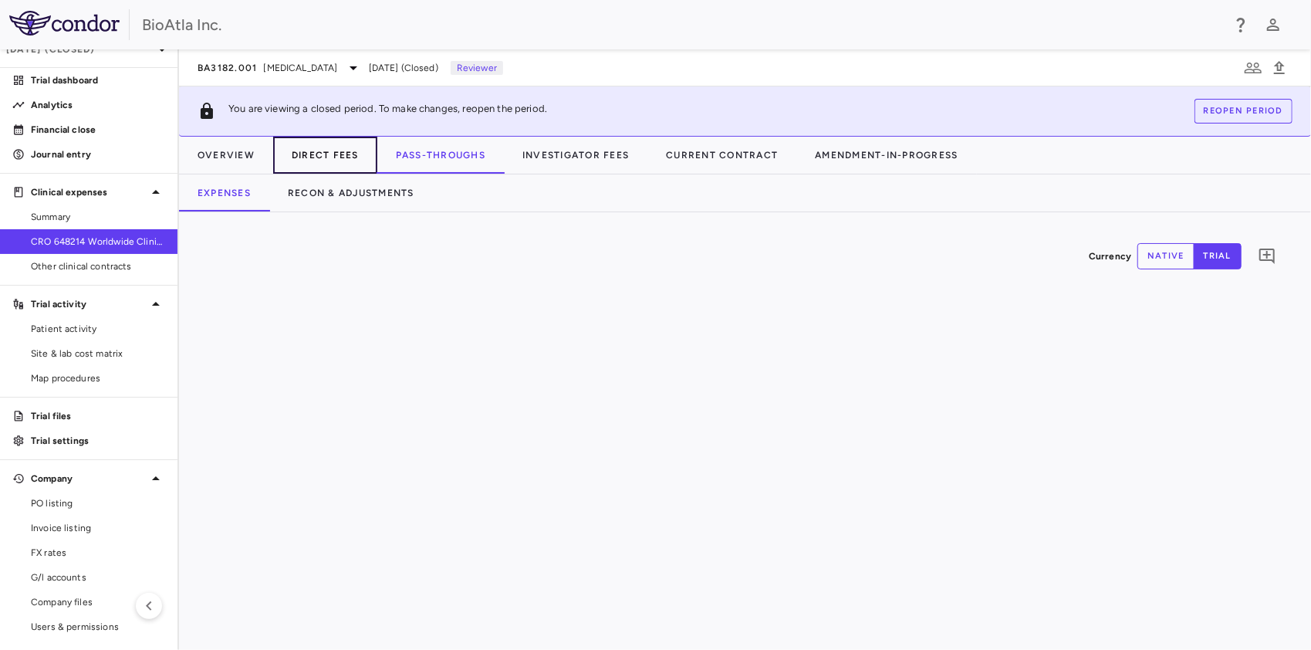
click at [319, 151] on button "Direct Fees" at bounding box center [325, 155] width 104 height 37
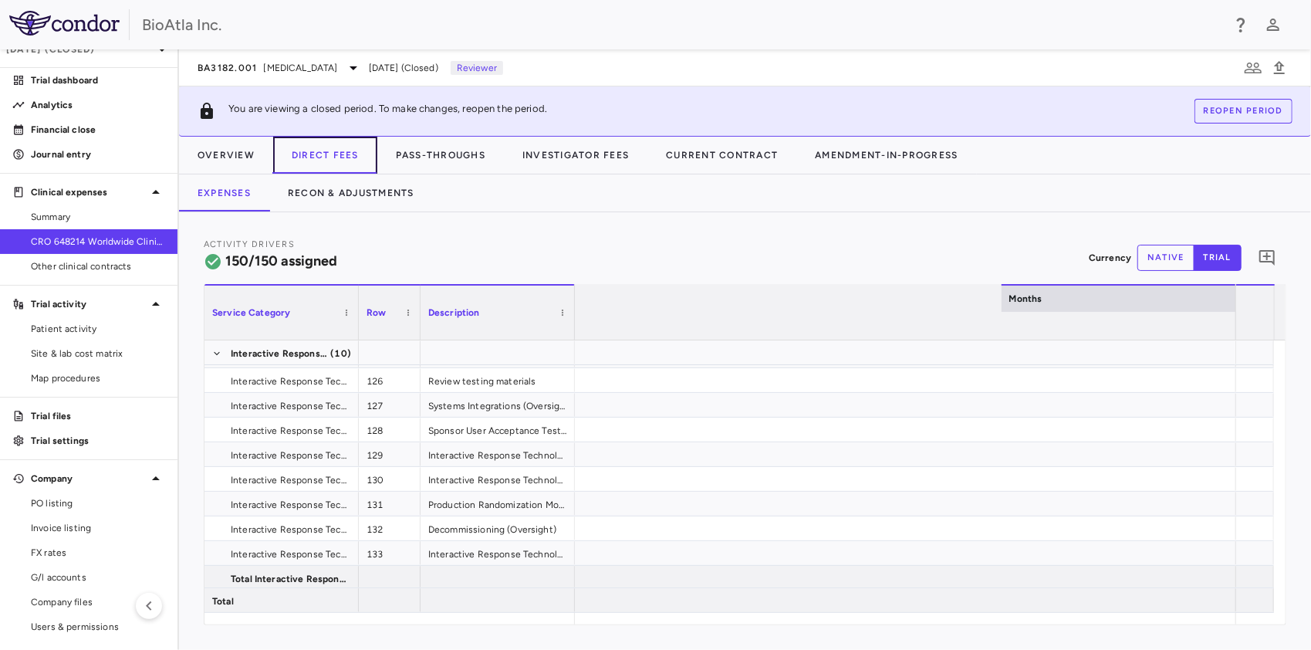
scroll to position [0, 9191]
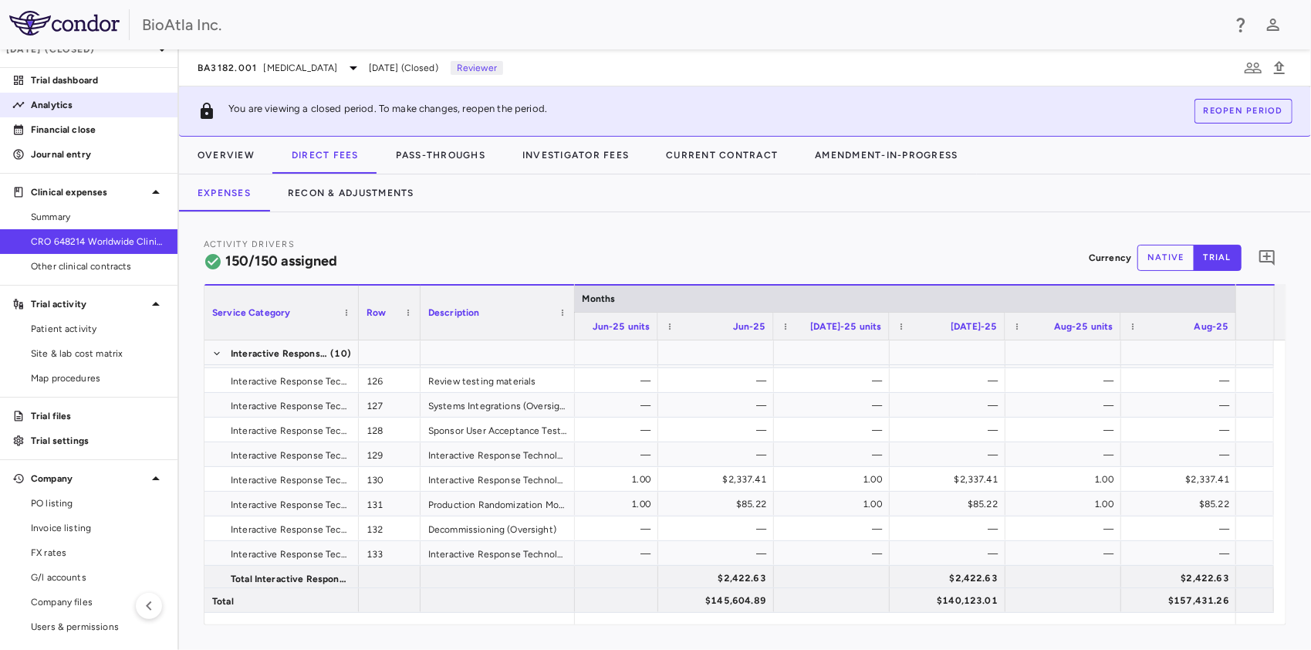
click at [47, 101] on p "Analytics" at bounding box center [98, 105] width 134 height 14
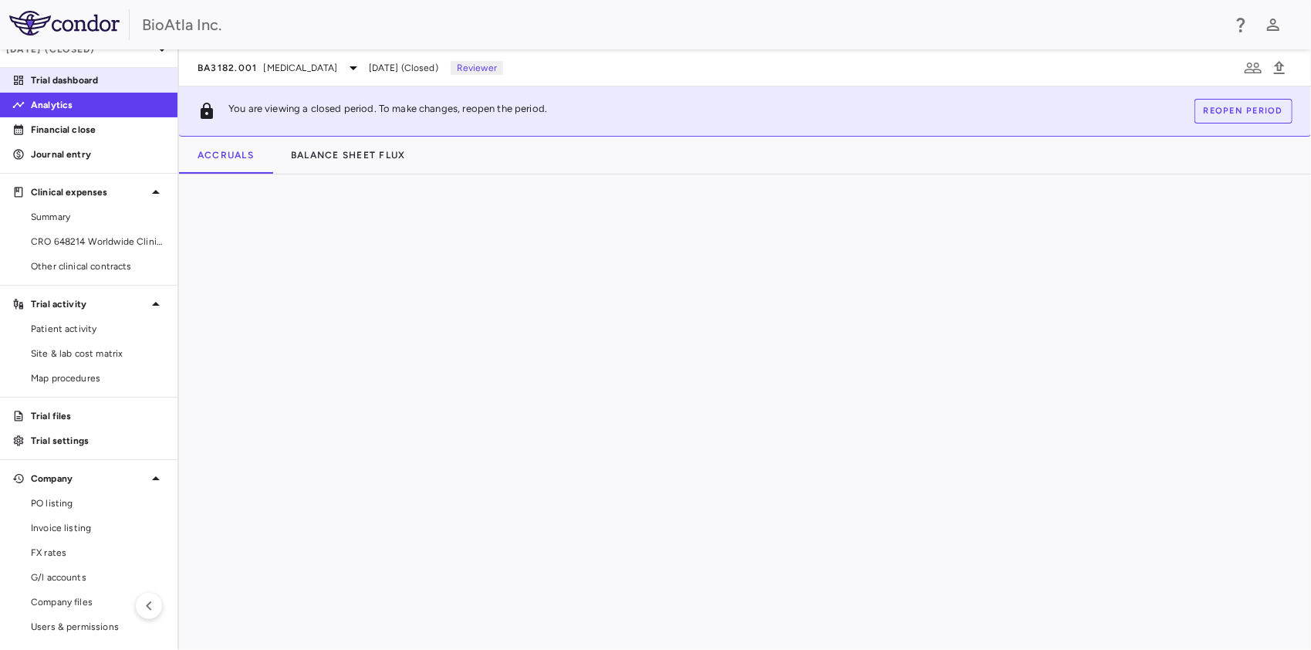
click at [56, 83] on p "Trial dashboard" at bounding box center [98, 80] width 134 height 14
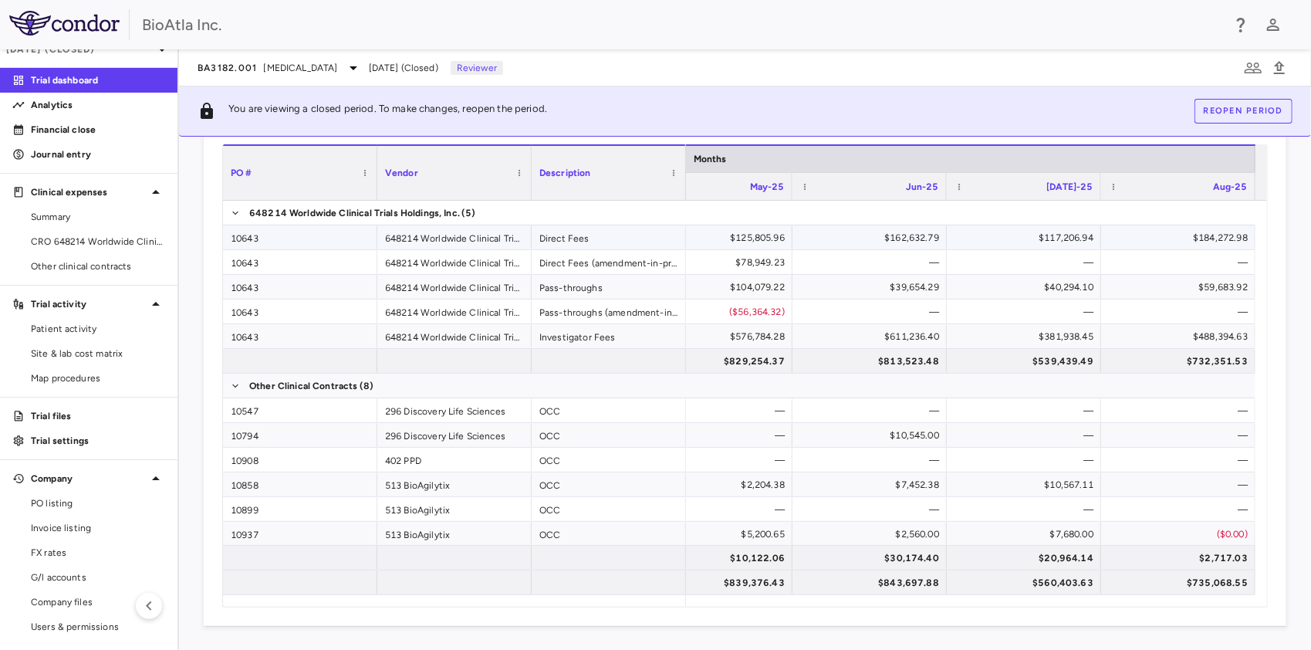
click at [1194, 237] on div "$184,272.98" at bounding box center [1181, 237] width 133 height 25
click at [88, 255] on link "Other clinical contracts" at bounding box center [89, 266] width 178 height 23
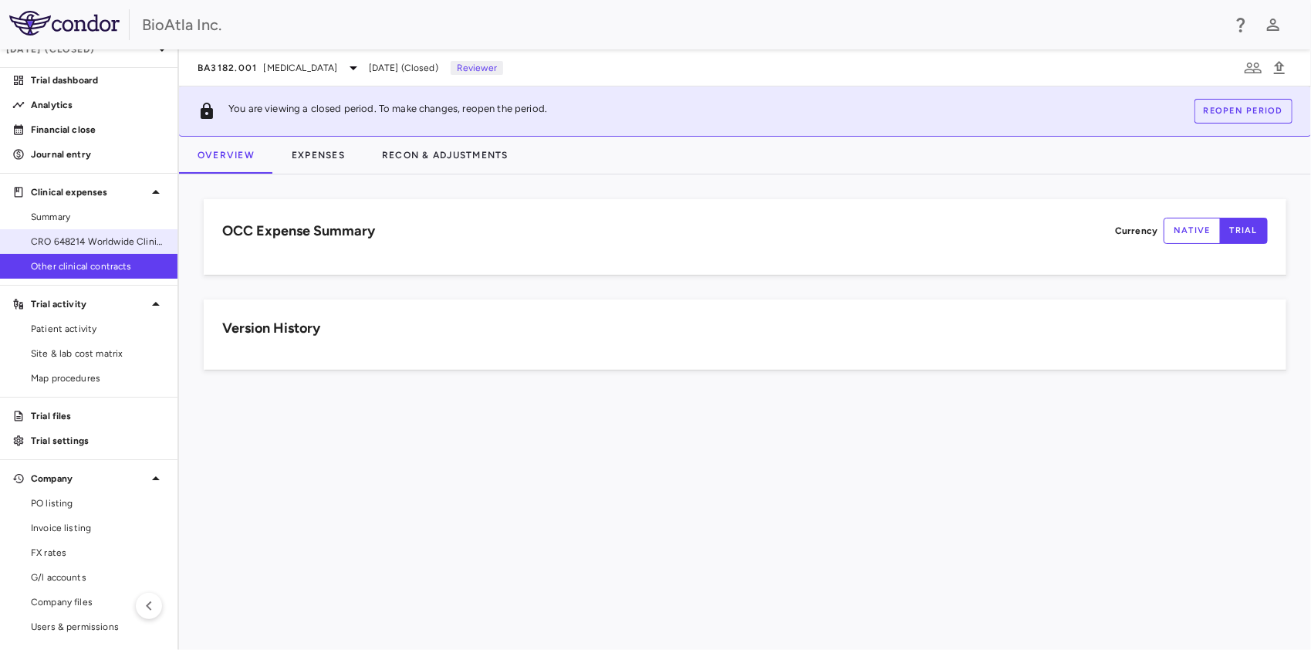
click at [94, 245] on span "CRO 648214 Worldwide Clinical Trials Holdings, Inc." at bounding box center [98, 242] width 134 height 14
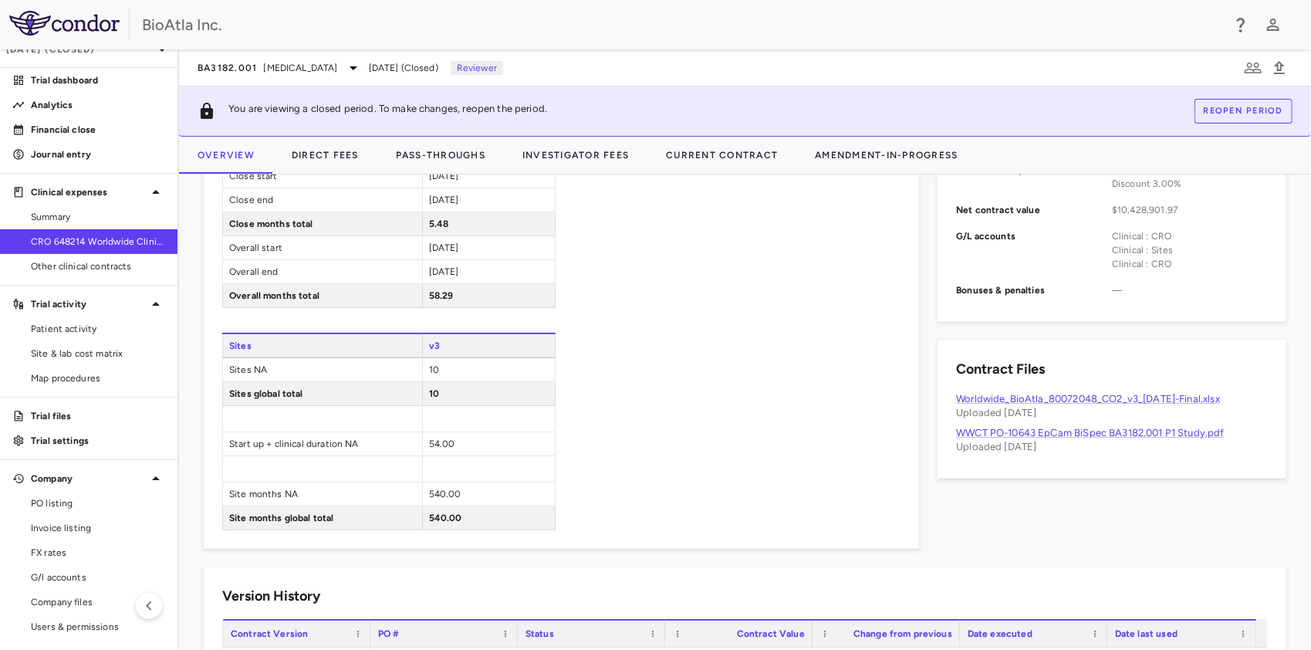
scroll to position [858, 0]
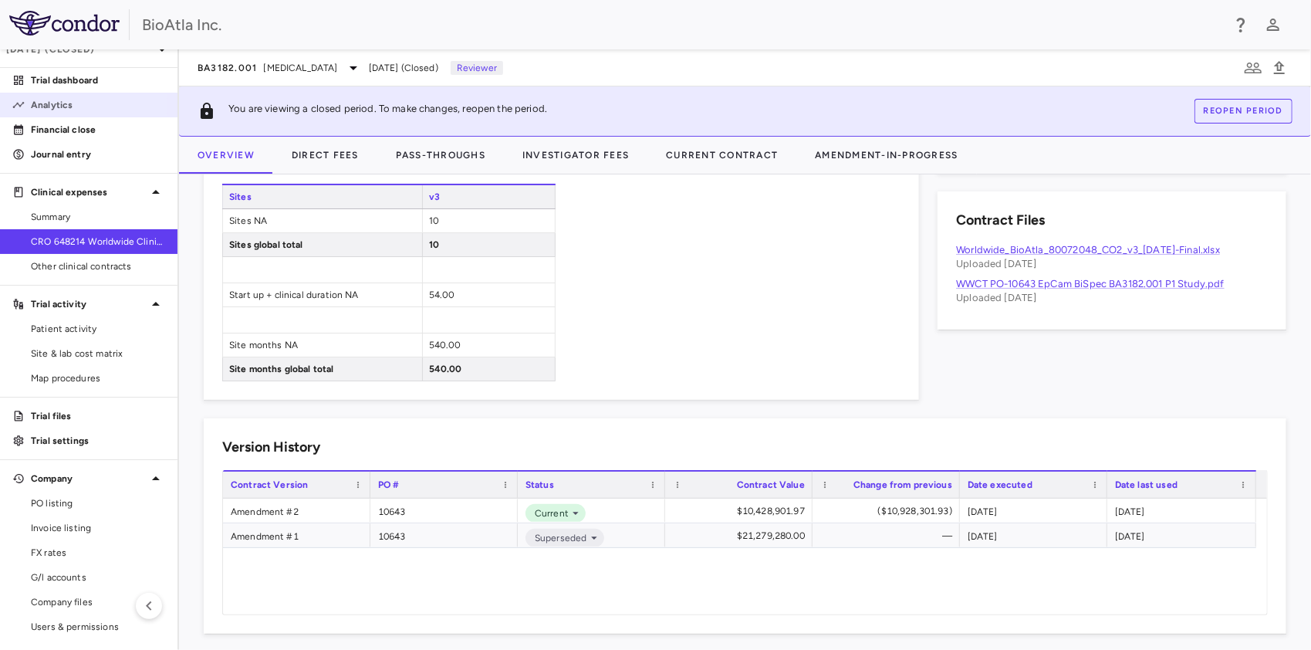
click at [62, 105] on p "Analytics" at bounding box center [98, 105] width 134 height 14
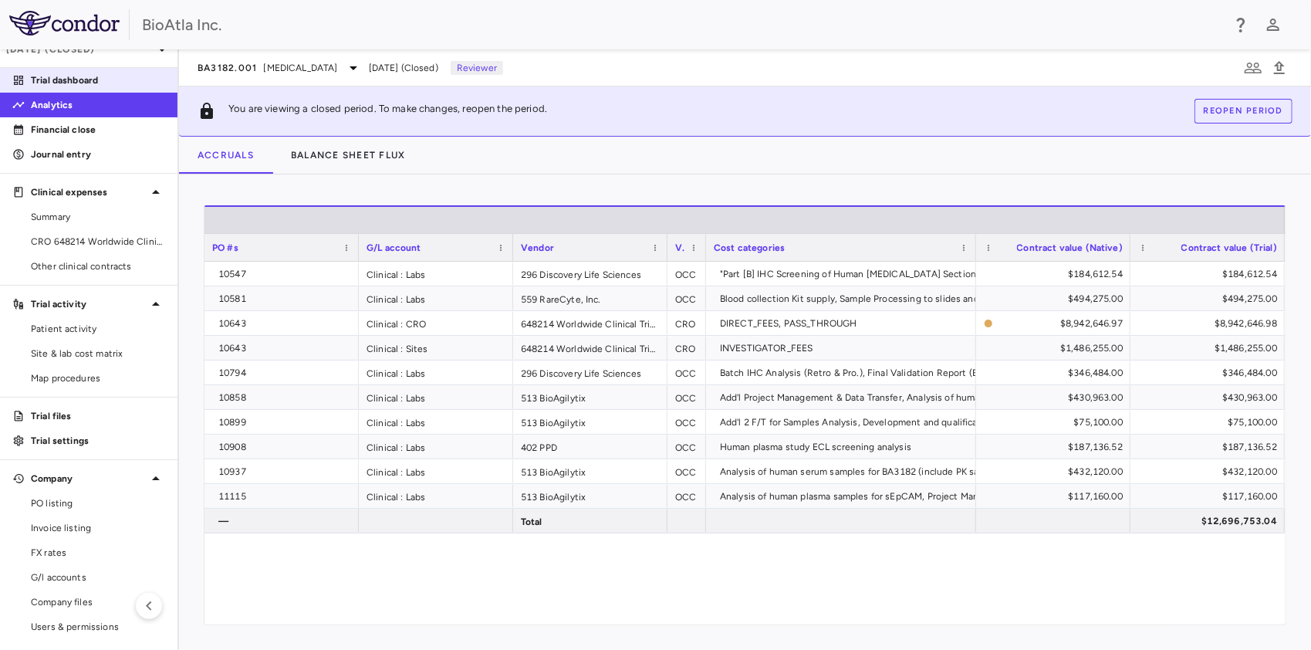
click at [91, 80] on p "Trial dashboard" at bounding box center [98, 80] width 134 height 14
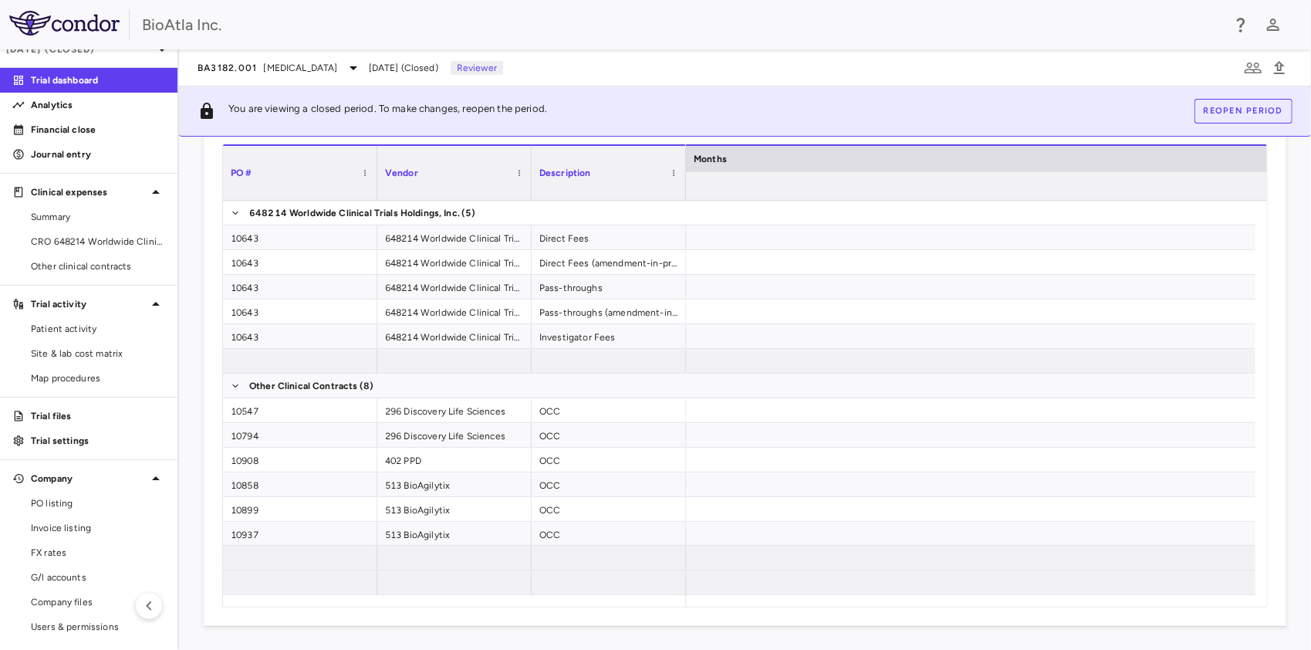
scroll to position [0, 5462]
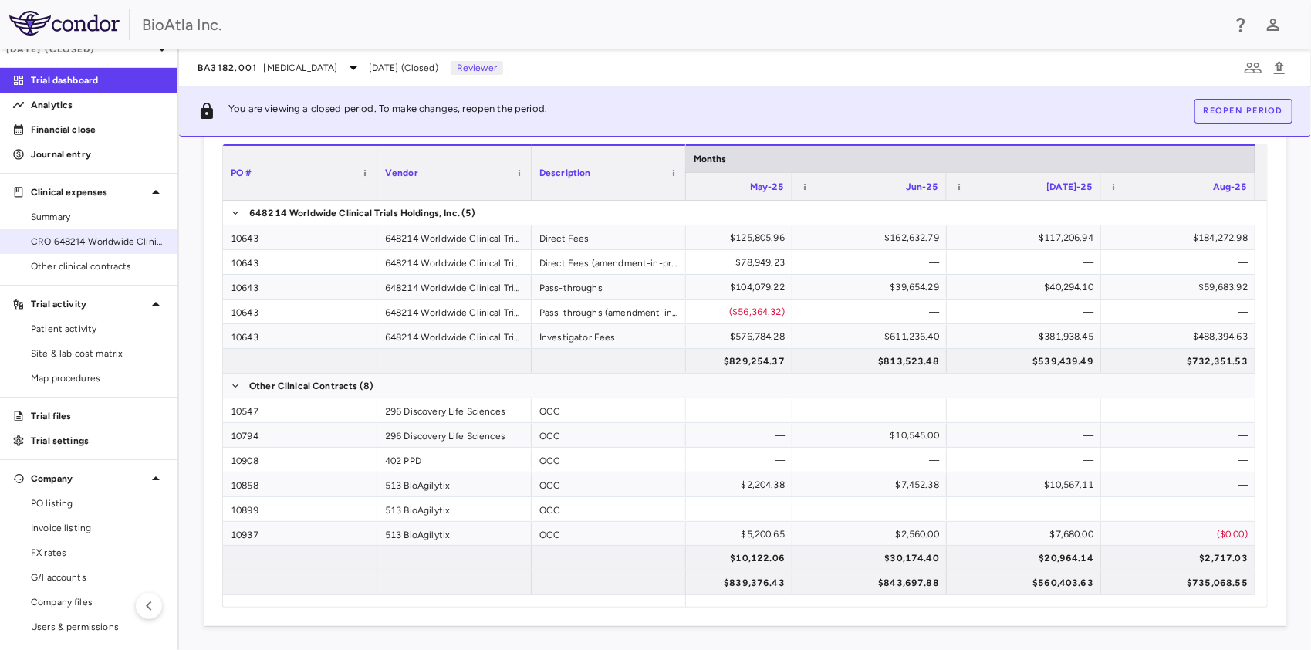
drag, startPoint x: 75, startPoint y: 244, endPoint x: 84, endPoint y: 245, distance: 9.3
click at [75, 244] on span "CRO 648214 Worldwide Clinical Trials Holdings, Inc." at bounding box center [98, 242] width 134 height 14
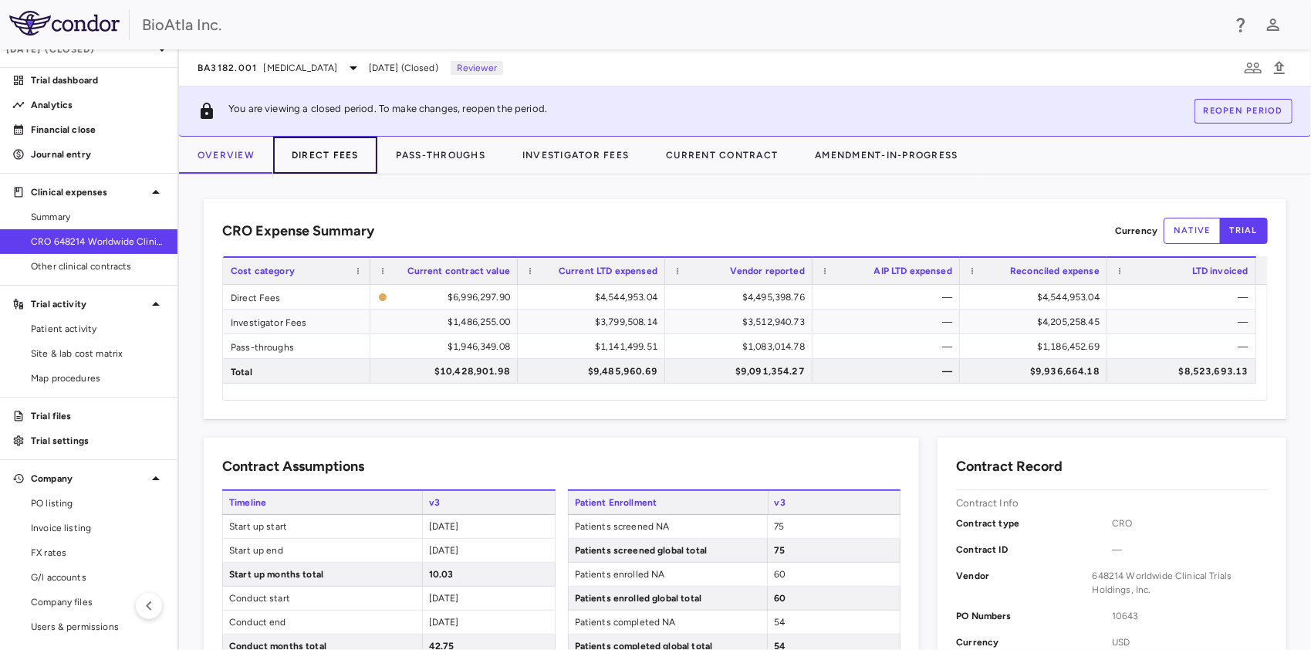
click at [347, 165] on button "Direct Fees" at bounding box center [325, 155] width 104 height 37
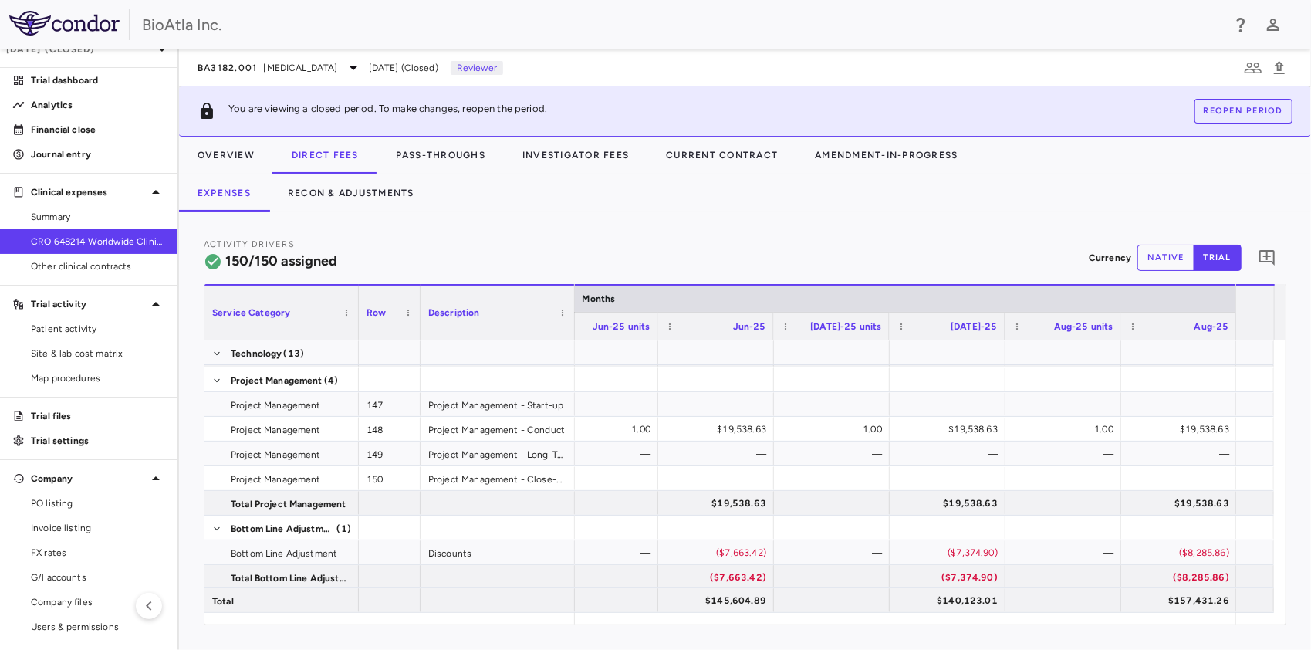
drag, startPoint x: 1208, startPoint y: 611, endPoint x: 1241, endPoint y: 608, distance: 33.3
click at [1240, 608] on div "Total $152,321.48 $145,604.89 $140,123.01 $157,431.26" at bounding box center [740, 599] width 1070 height 25
